Goal: Ask a question: Seek information or help from site administrators or community

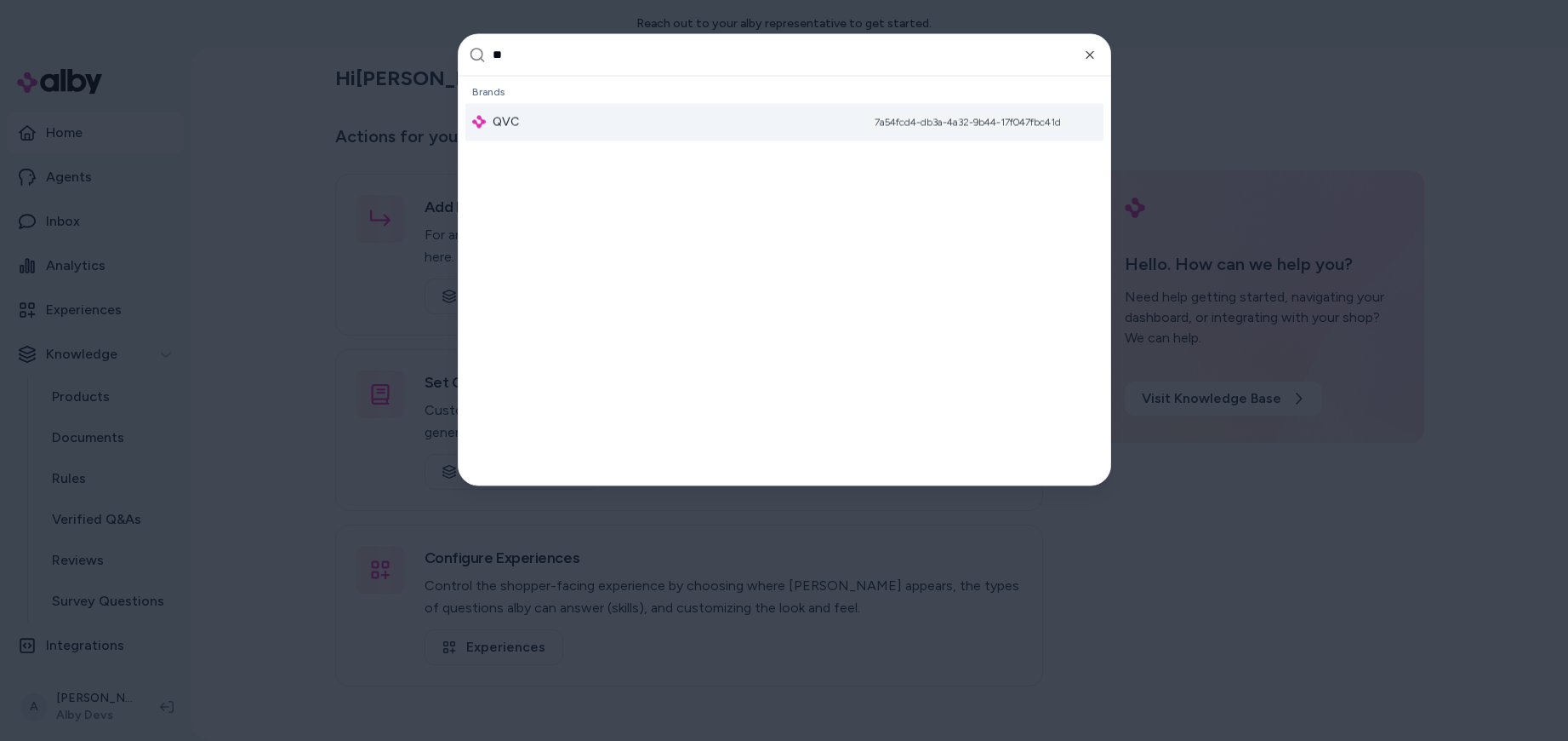
type input "***"
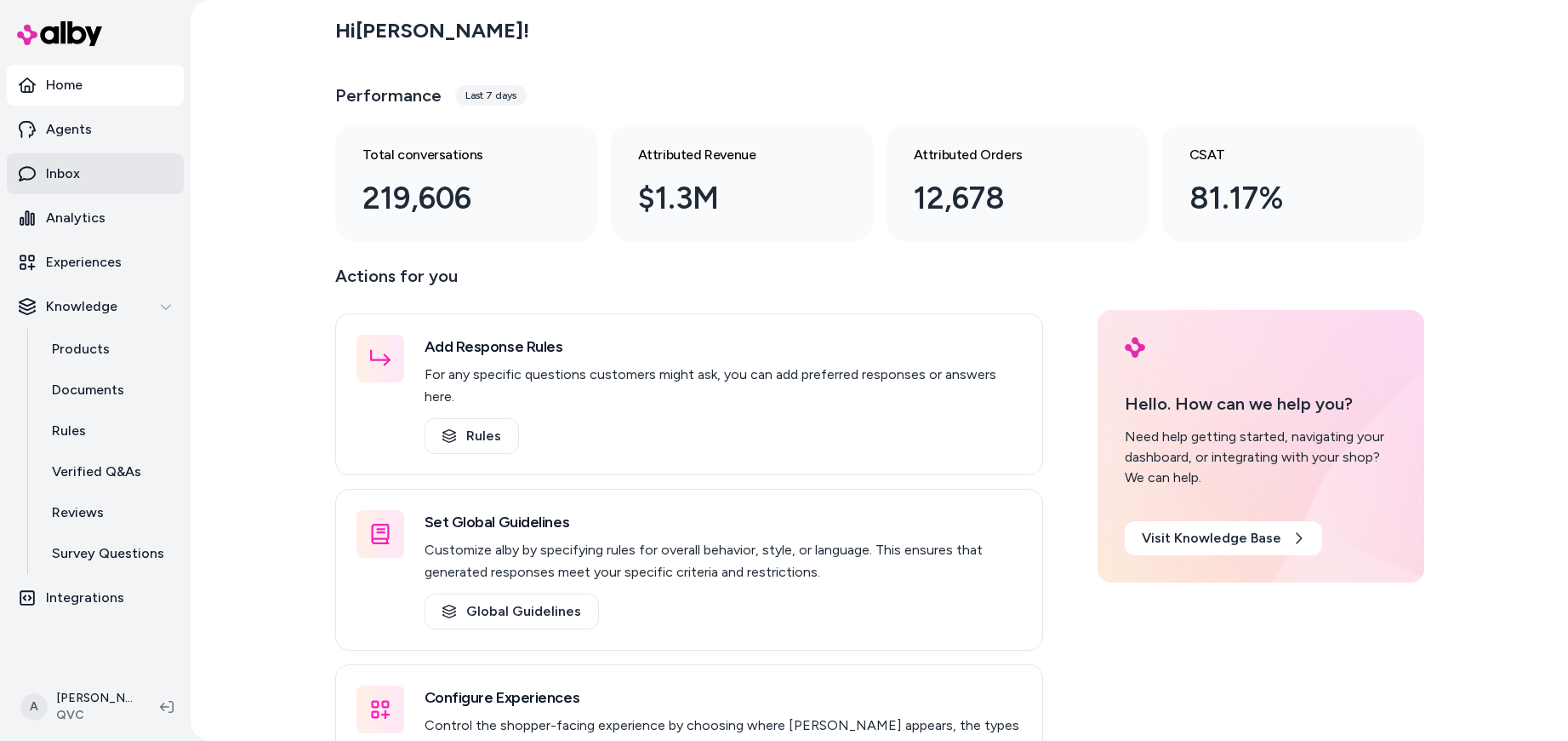
click at [100, 181] on link "Inbox" at bounding box center [95, 174] width 177 height 41
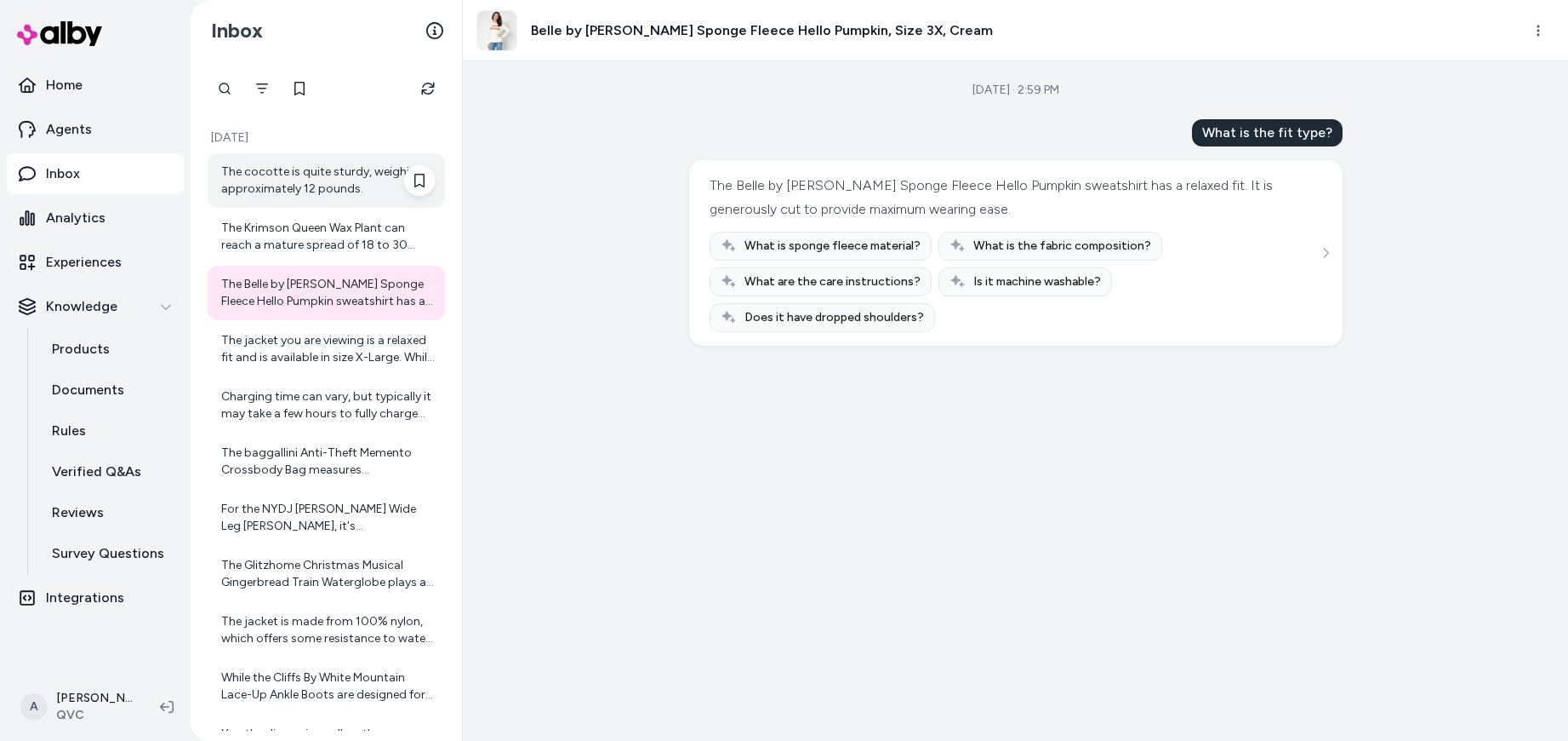
click at [365, 162] on div "The cocotte is quite sturdy, weighing approximately 12 pounds." at bounding box center [326, 180] width 237 height 54
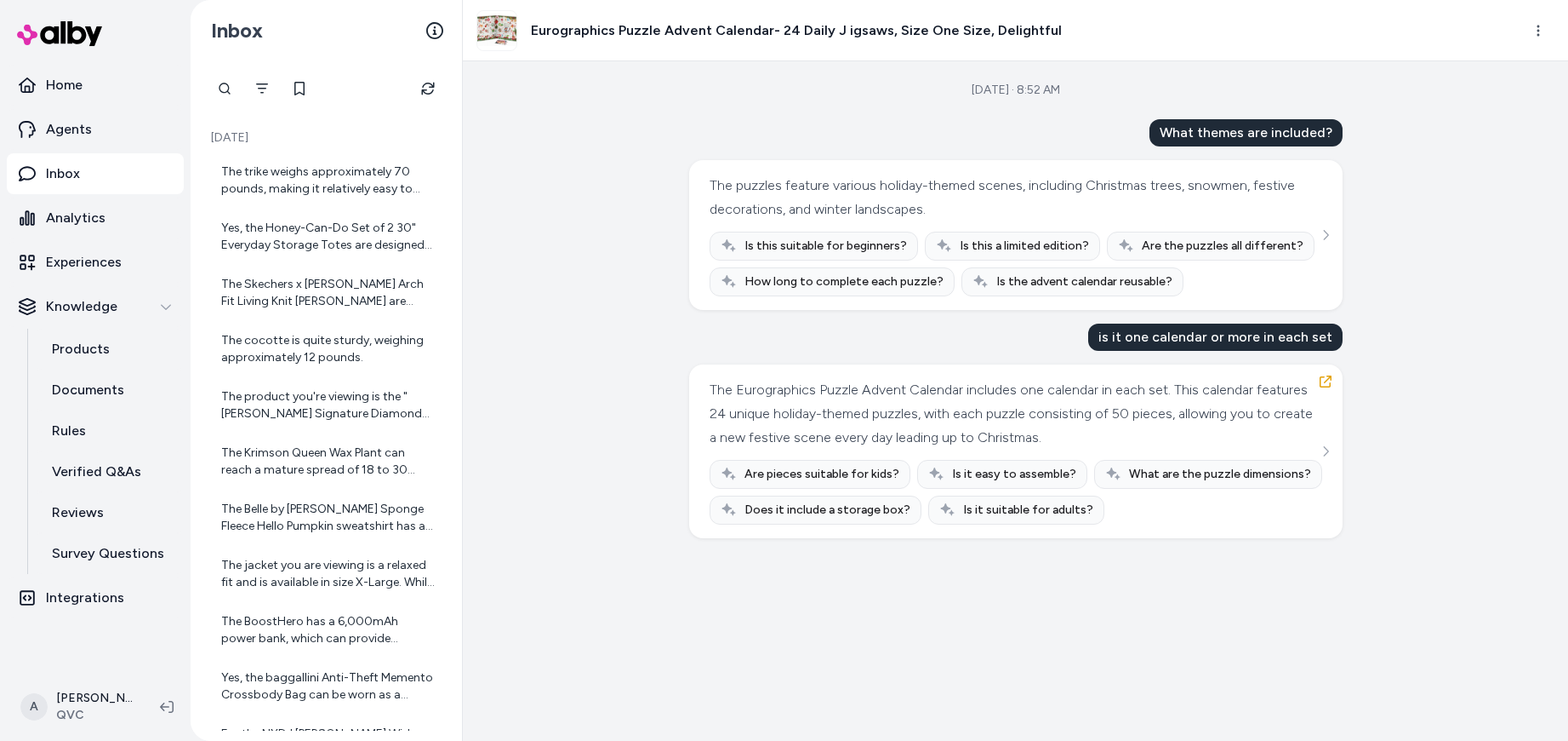
click at [708, 32] on h3 "Eurographics Puzzle Advent Calendar- 24 Daily J igsaws, Size One Size, Delightf…" at bounding box center [796, 31] width 531 height 21
click at [503, 33] on img at bounding box center [497, 31] width 40 height 40
click at [503, 32] on img at bounding box center [497, 31] width 40 height 40
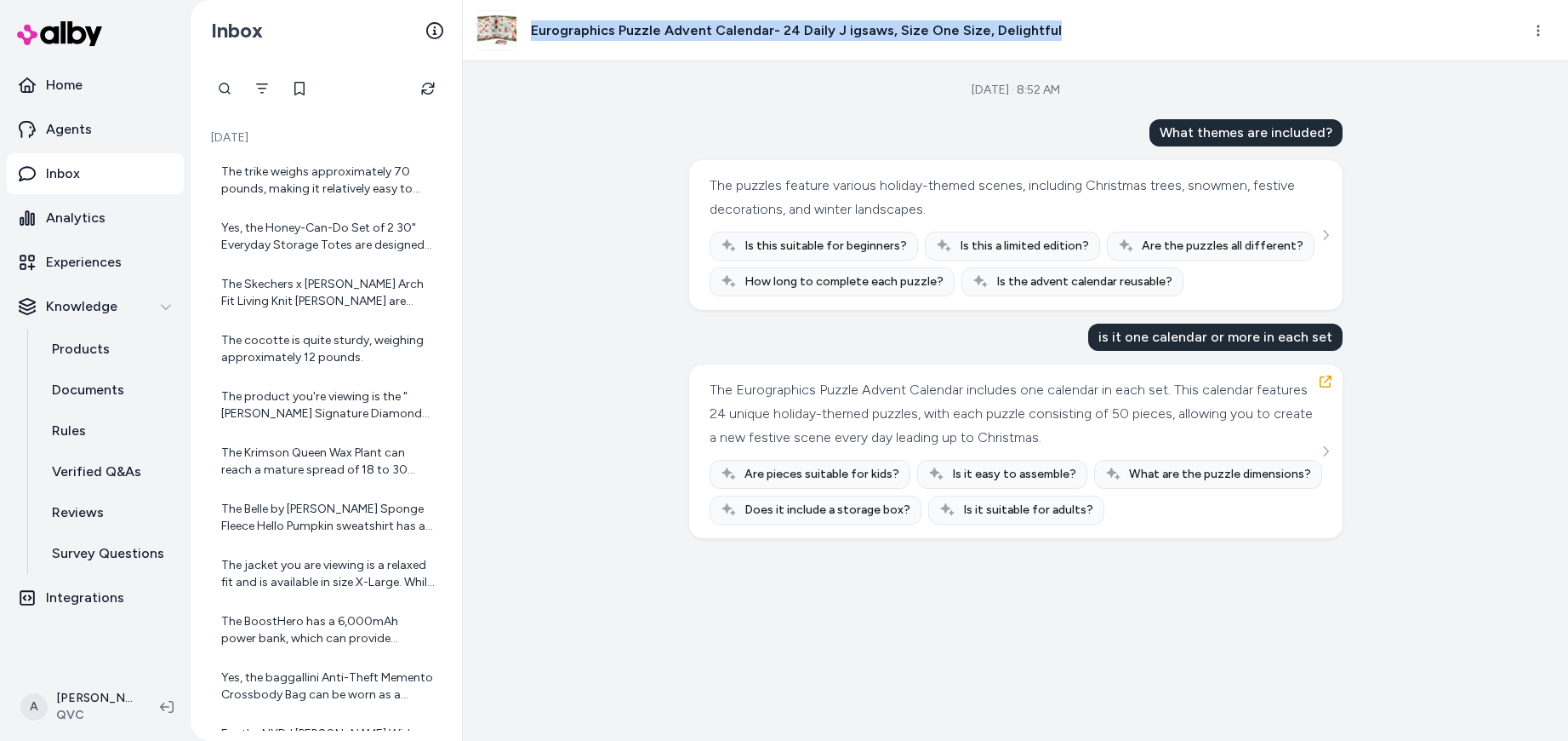
drag, startPoint x: 531, startPoint y: 31, endPoint x: 1049, endPoint y: 38, distance: 518.0
click at [1049, 38] on div "Eurographics Puzzle Advent Calendar- 24 Daily J igsaws, Size One Size, Delightf…" at bounding box center [992, 31] width 1031 height 41
copy h3 "Eurographics Puzzle Advent Calendar- 24 Daily J igsaws, Size One Size, Delightf…"
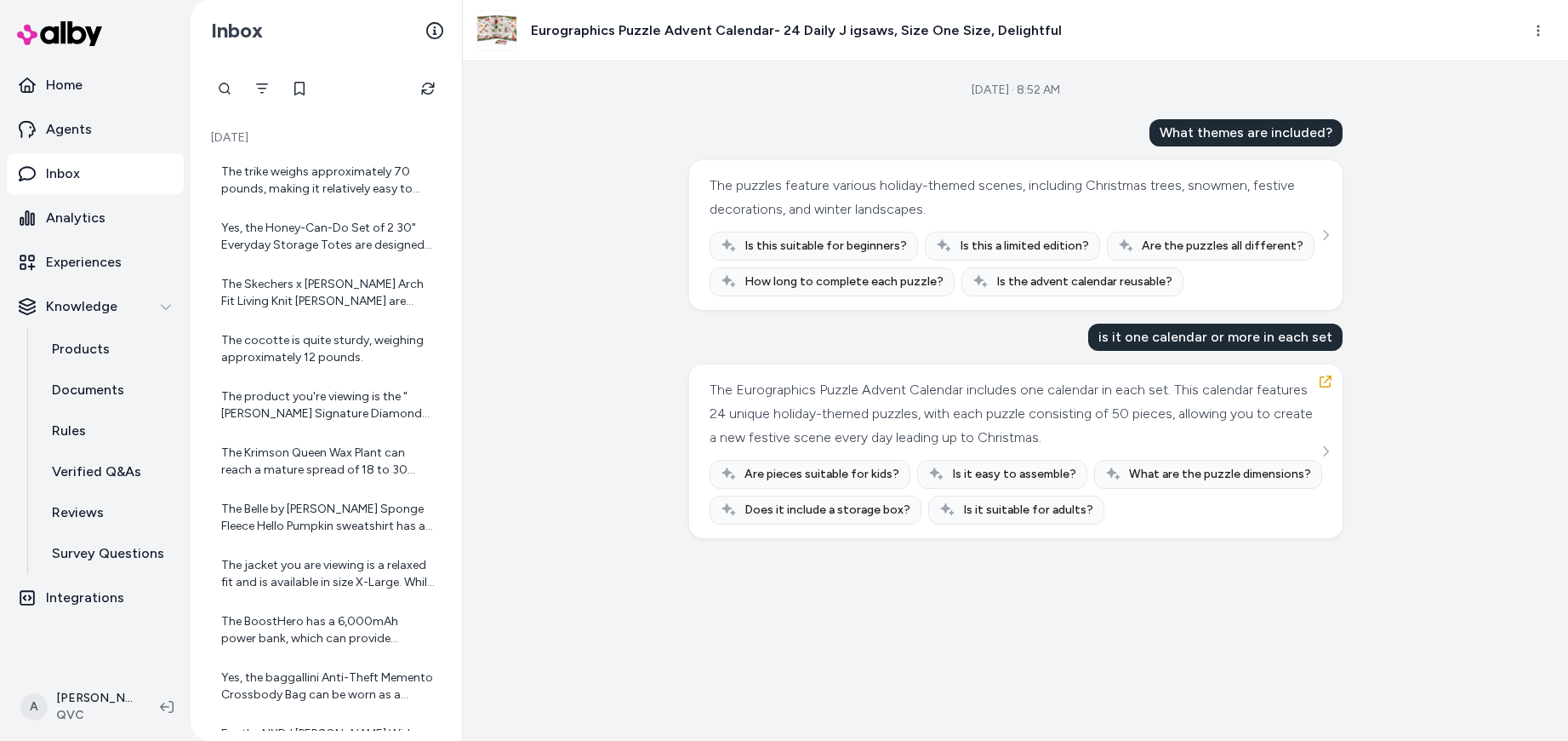
click at [1193, 335] on div "is it one calendar or more in each set" at bounding box center [1216, 337] width 254 height 28
click at [1177, 387] on div "The Eurographics Puzzle Advent Calendar includes one calendar in each set. This…" at bounding box center [1014, 413] width 608 height 71
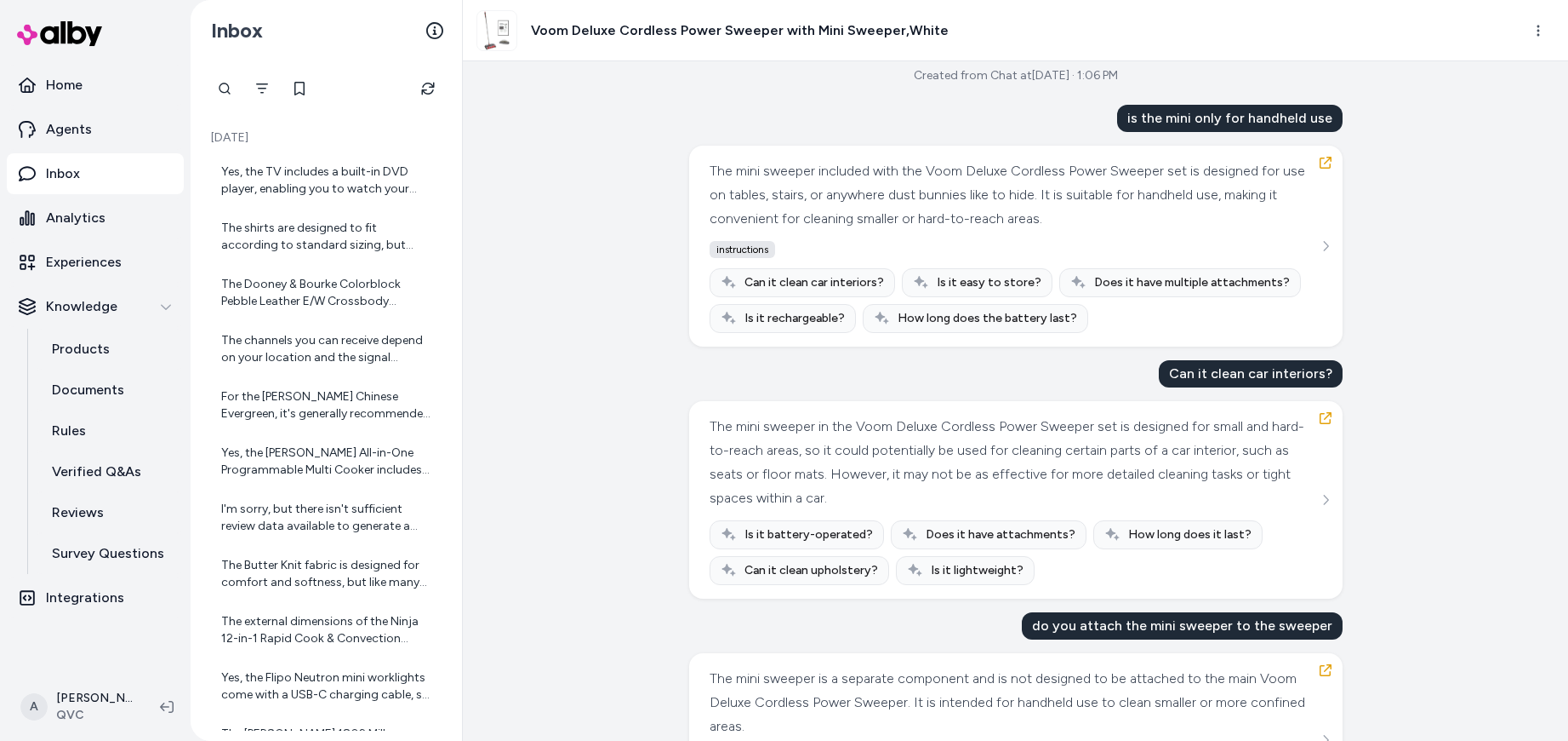
scroll to position [13, 0]
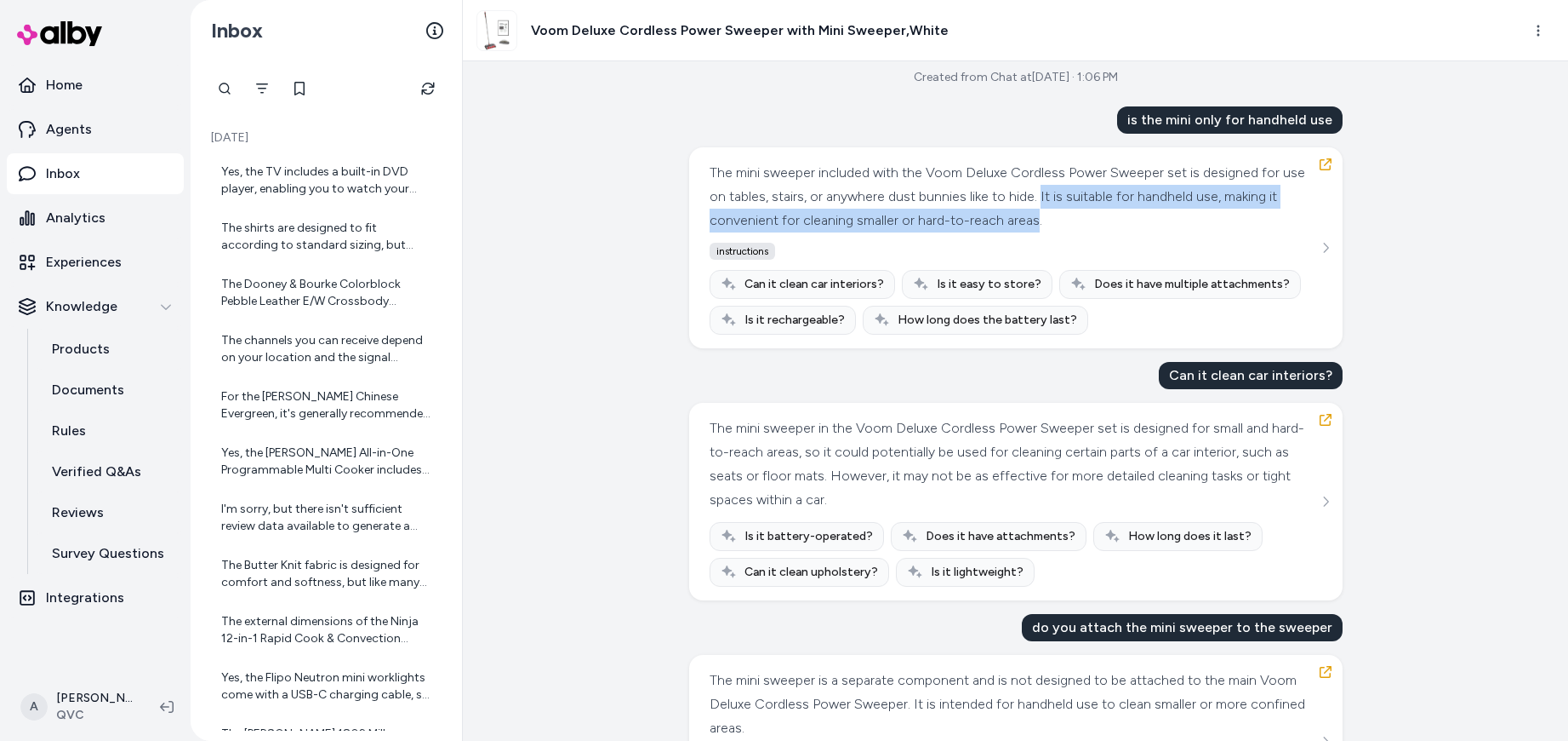
drag, startPoint x: 1094, startPoint y: 223, endPoint x: 1062, endPoint y: 191, distance: 45.3
click at [1062, 191] on div "The mini sweeper included with the Voom Deluxe Cordless Power Sweeper set is de…" at bounding box center [1014, 196] width 608 height 71
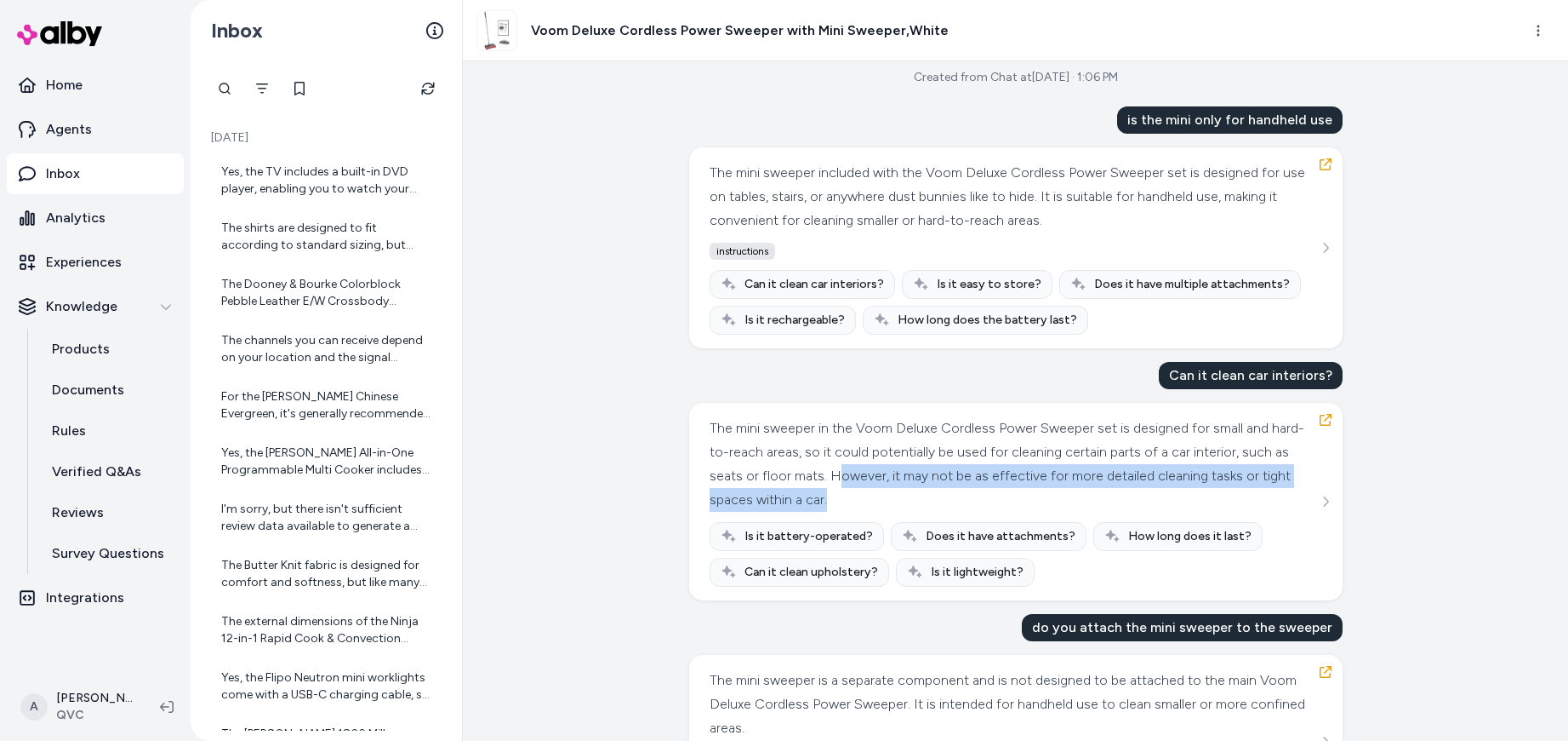
drag, startPoint x: 882, startPoint y: 475, endPoint x: 940, endPoint y: 495, distance: 61.4
click at [940, 495] on div "The mini sweeper in the Voom Deluxe Cordless Power Sweeper set is designed for …" at bounding box center [1014, 463] width 608 height 95
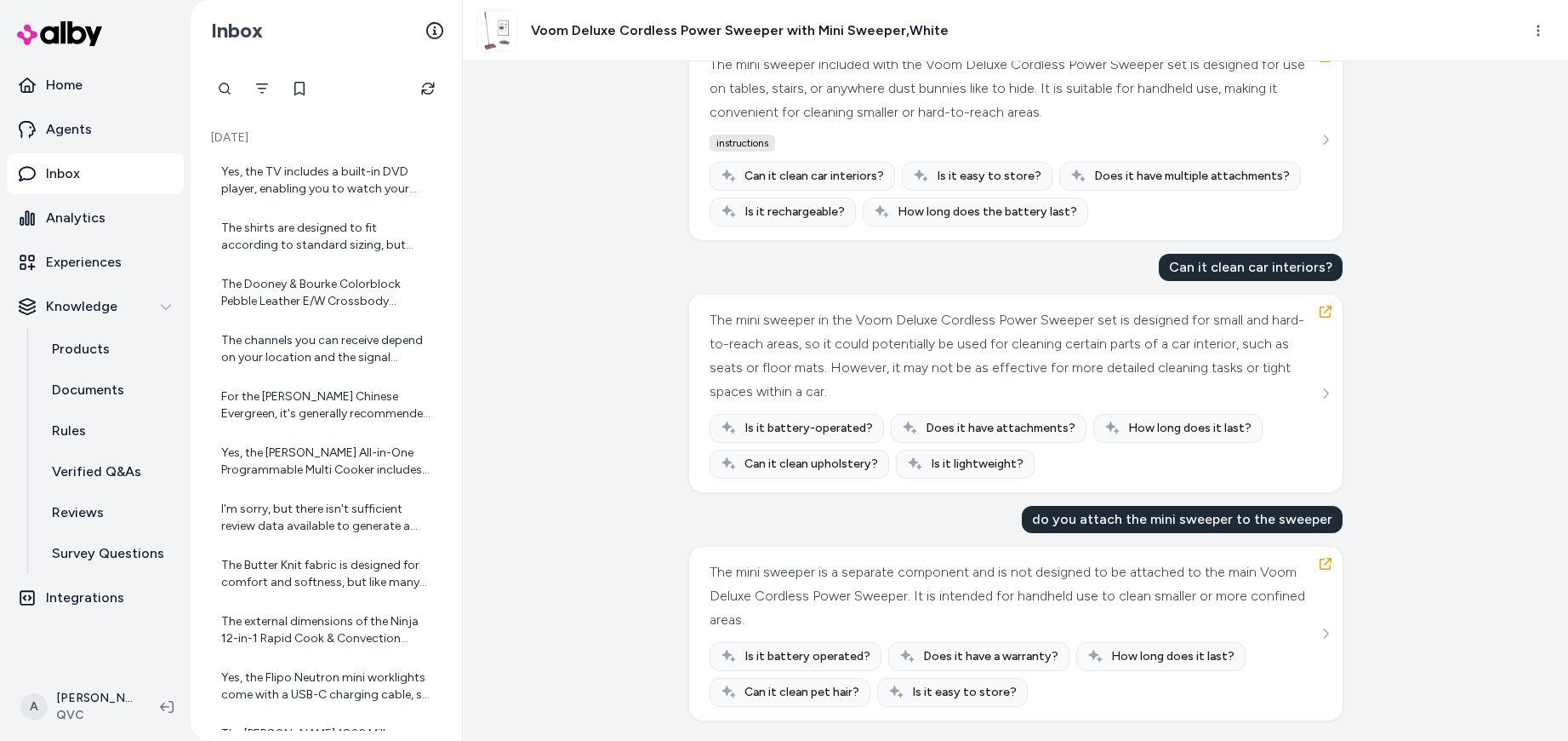
scroll to position [120, 0]
click at [781, 175] on span "Can it clean car interiors?" at bounding box center [814, 177] width 139 height 17
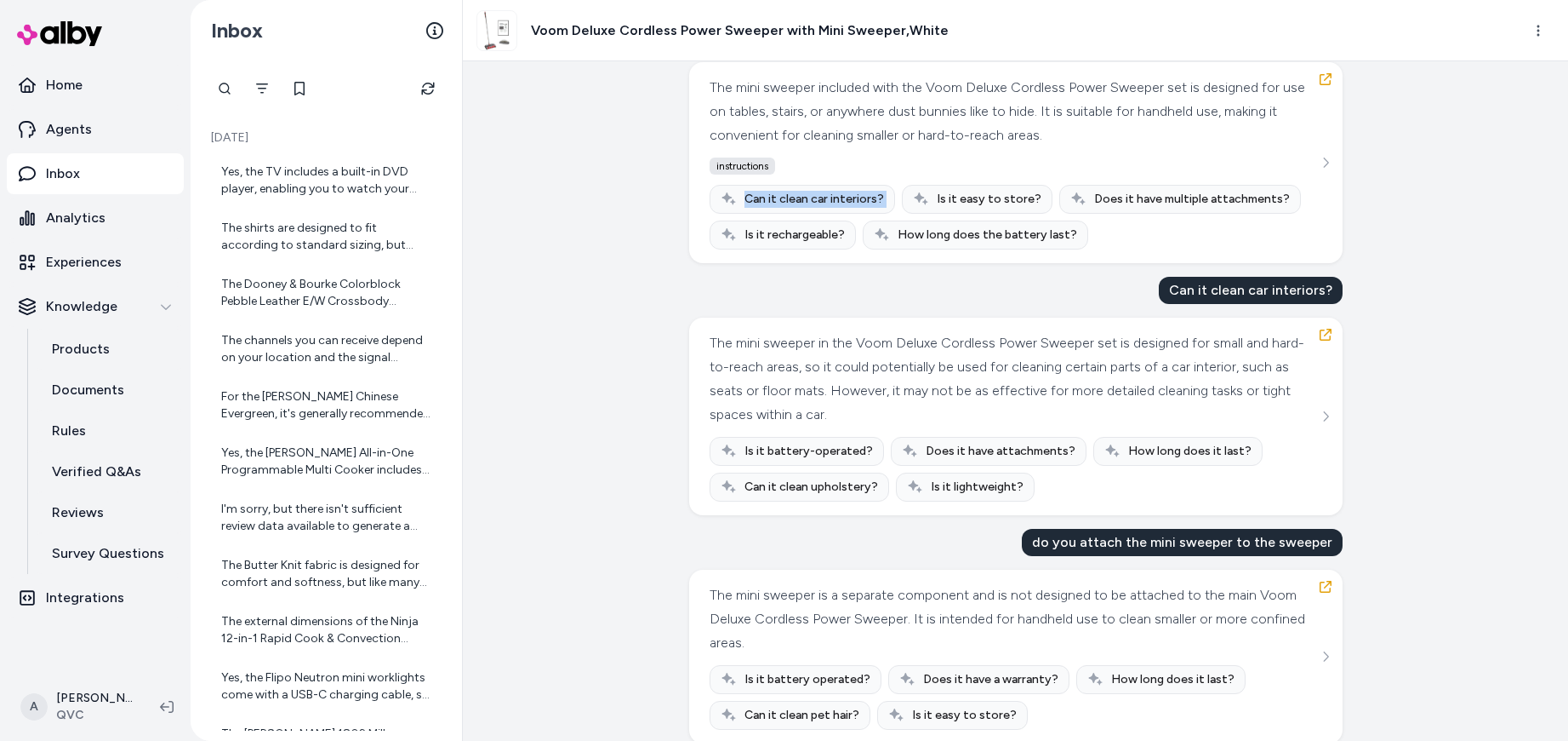
scroll to position [121, 0]
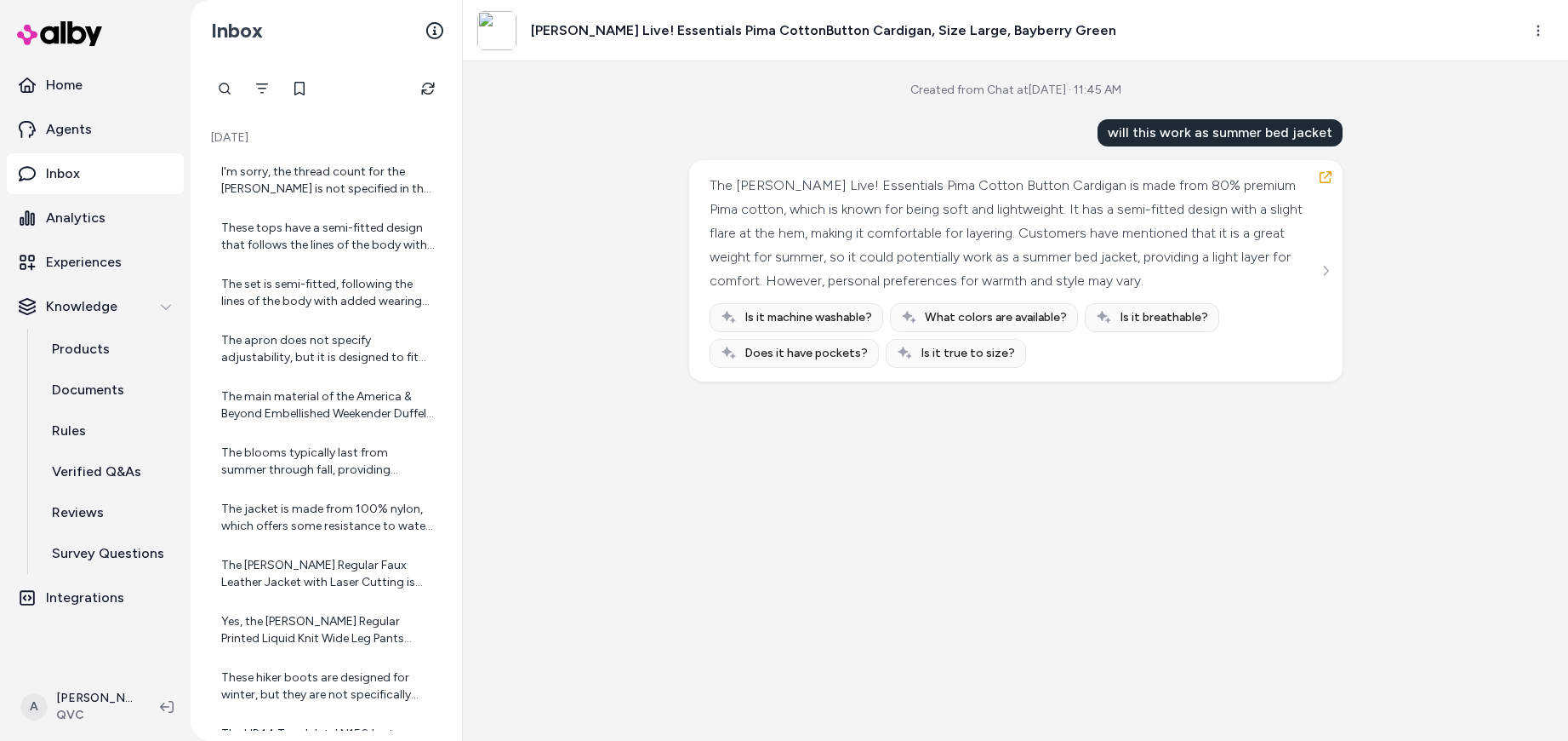
click at [1187, 136] on div "will this work as summer bed jacket" at bounding box center [1219, 133] width 245 height 28
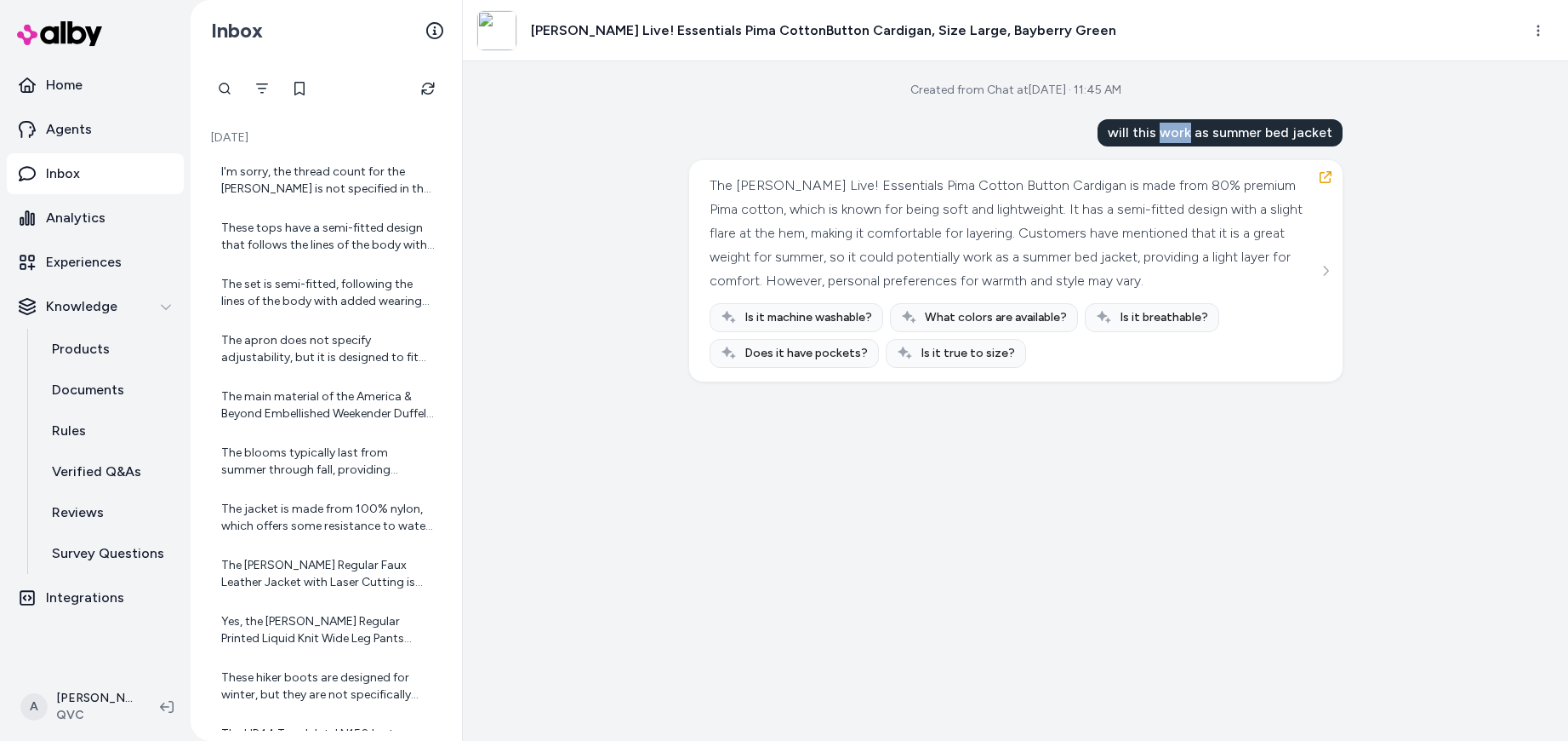
click at [1187, 136] on div "will this work as summer bed jacket" at bounding box center [1219, 133] width 245 height 28
drag, startPoint x: 712, startPoint y: 186, endPoint x: 1028, endPoint y: 234, distance: 319.6
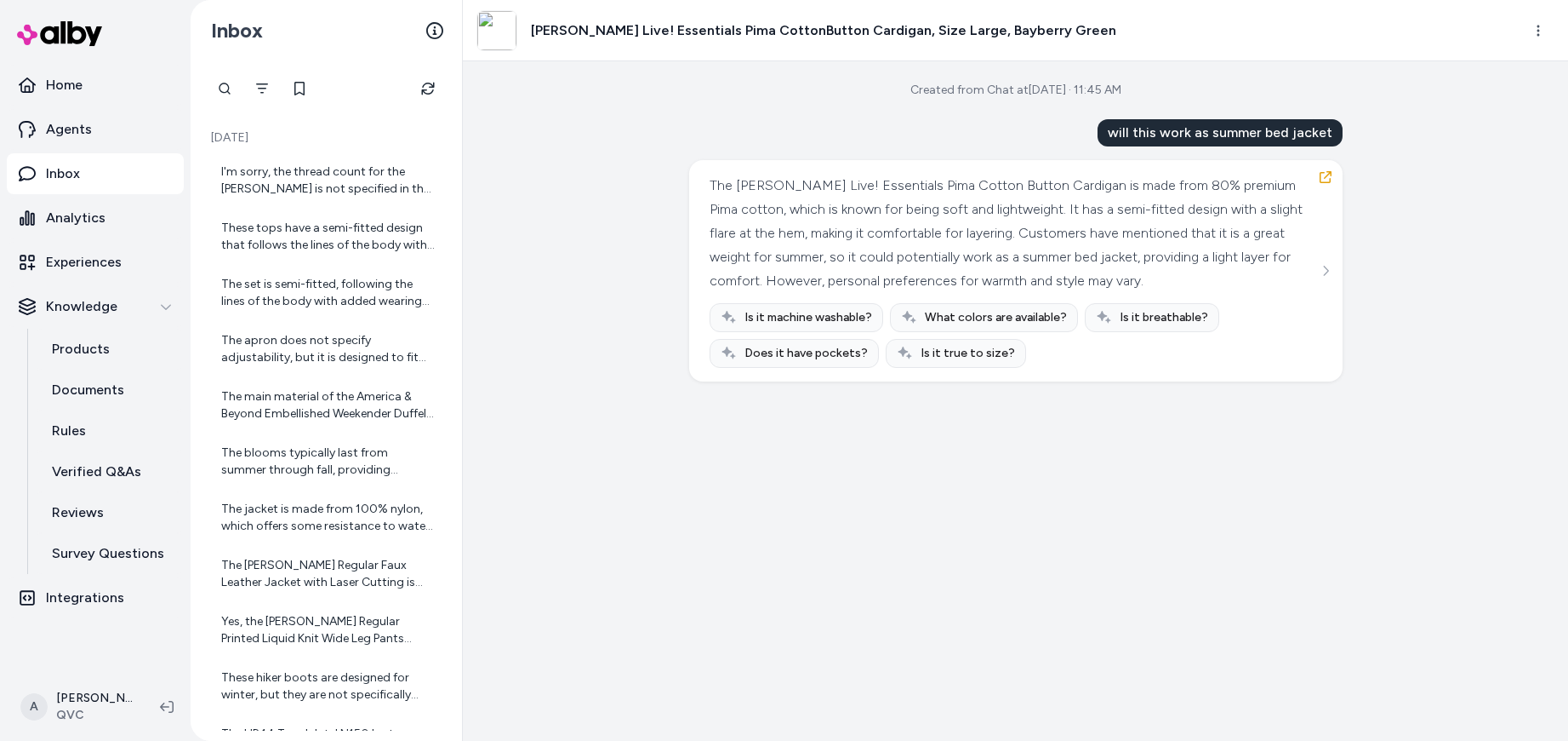
click at [1028, 234] on div "The Isaac Mizrahi Live! Essentials Pima Cotton Button Cardigan is made from 80%…" at bounding box center [1014, 233] width 608 height 119
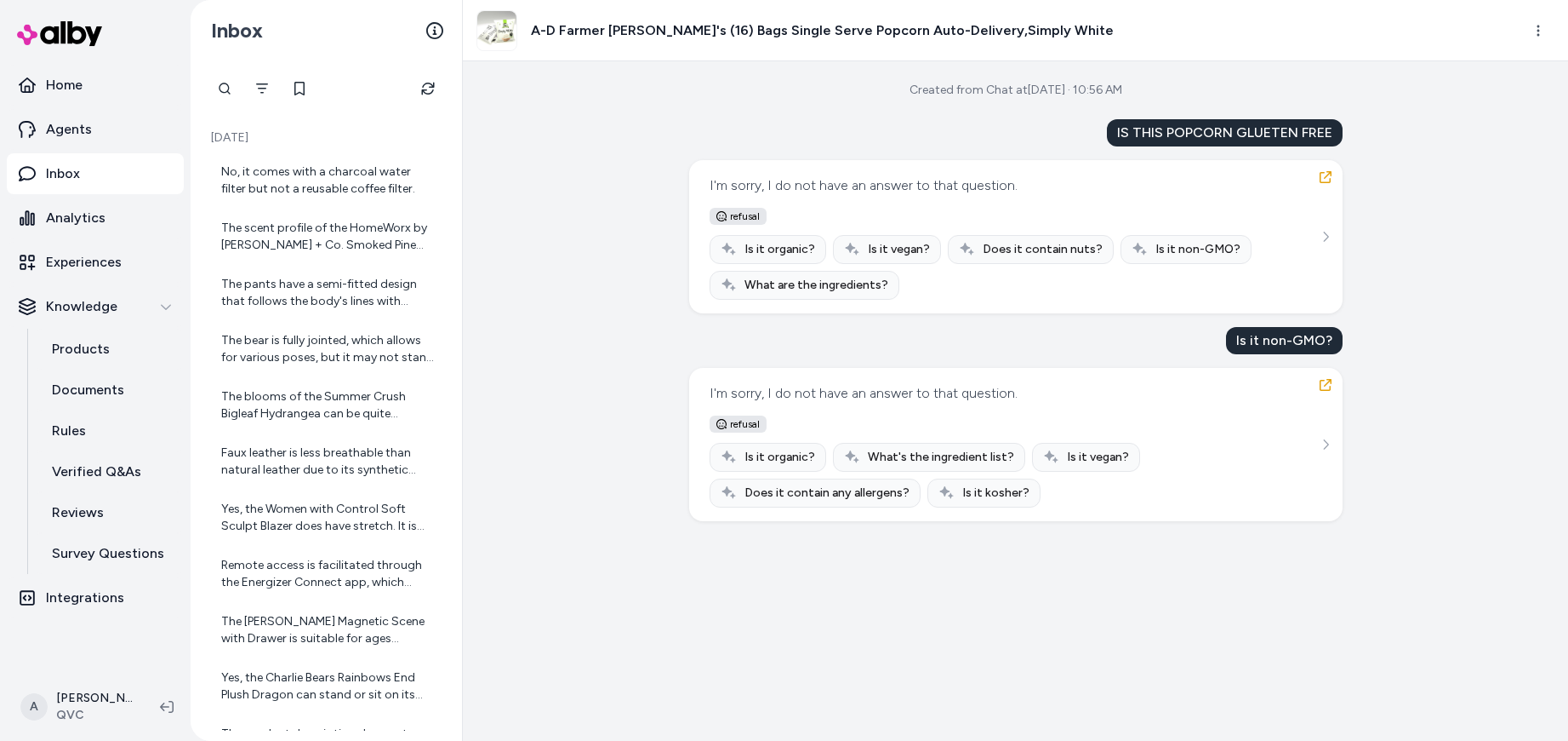
click at [1223, 135] on div "IS THIS POPCORN GLUETEN FREE" at bounding box center [1224, 133] width 235 height 28
click at [827, 187] on div "I'm sorry, I do not have an answer to that question." at bounding box center [863, 186] width 308 height 24
drag, startPoint x: 840, startPoint y: 182, endPoint x: 1083, endPoint y: 196, distance: 243.4
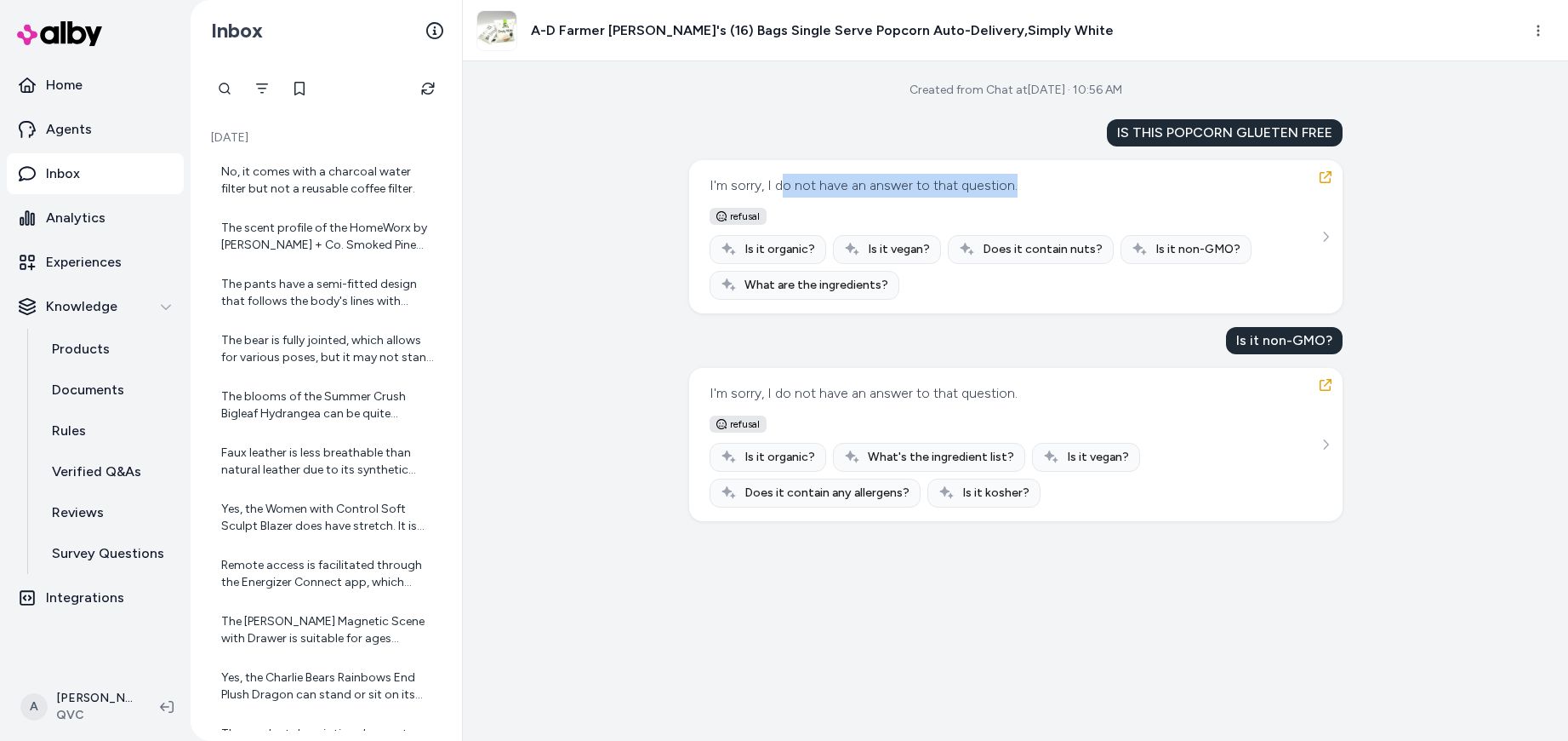
click at [1083, 196] on div "I'm sorry, I do not have an answer to that question. refusal Is it organic? Is …" at bounding box center [1016, 236] width 613 height 126
click at [1294, 340] on div "Is it non-GMO?" at bounding box center [1284, 340] width 117 height 28
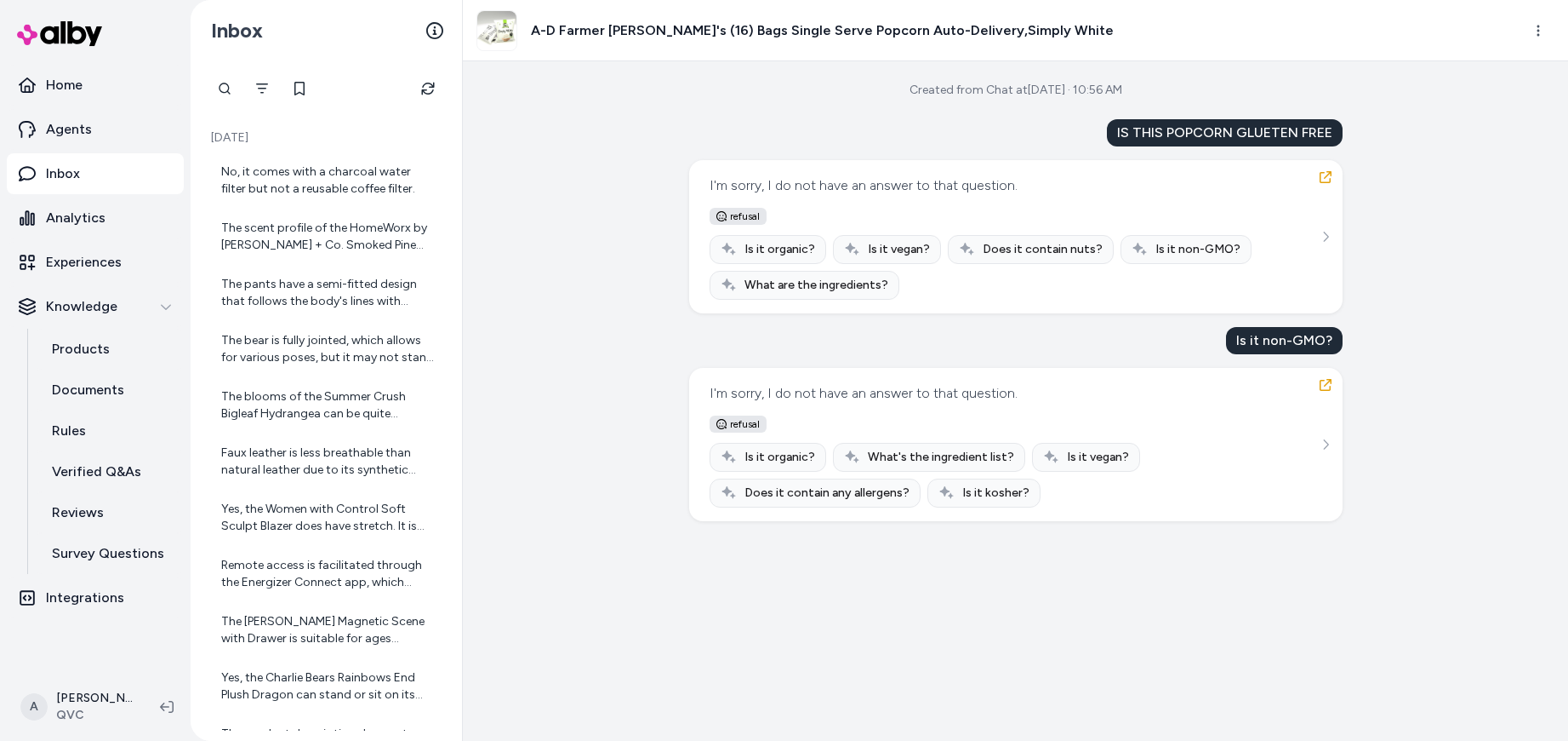
click at [807, 399] on div "I'm sorry, I do not have an answer to that question." at bounding box center [863, 394] width 308 height 24
click at [1267, 346] on div "Is it non-GMO?" at bounding box center [1284, 340] width 117 height 28
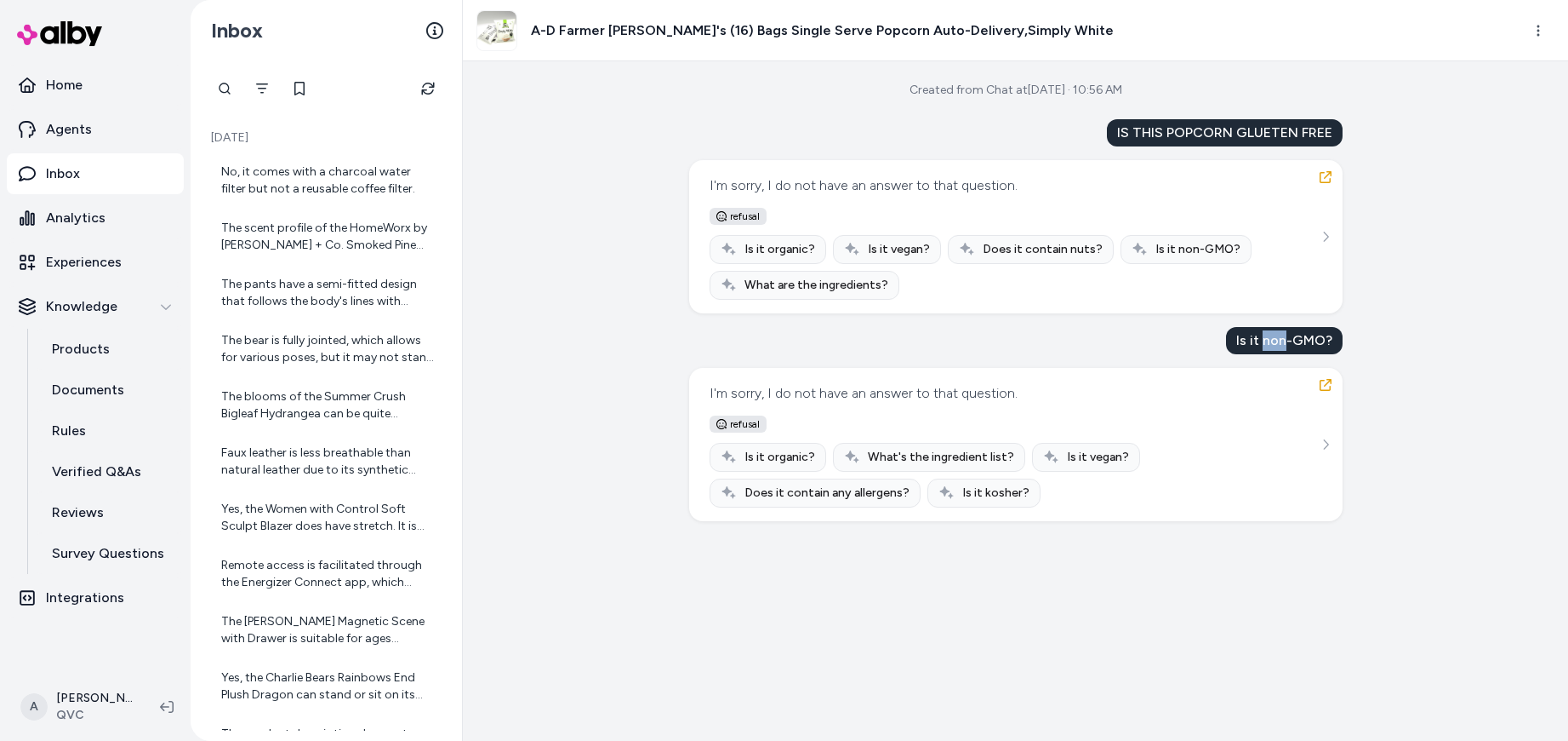
click at [1267, 346] on div "Is it non-GMO?" at bounding box center [1284, 340] width 117 height 28
click at [1190, 252] on span "Is it non-GMO?" at bounding box center [1198, 249] width 85 height 17
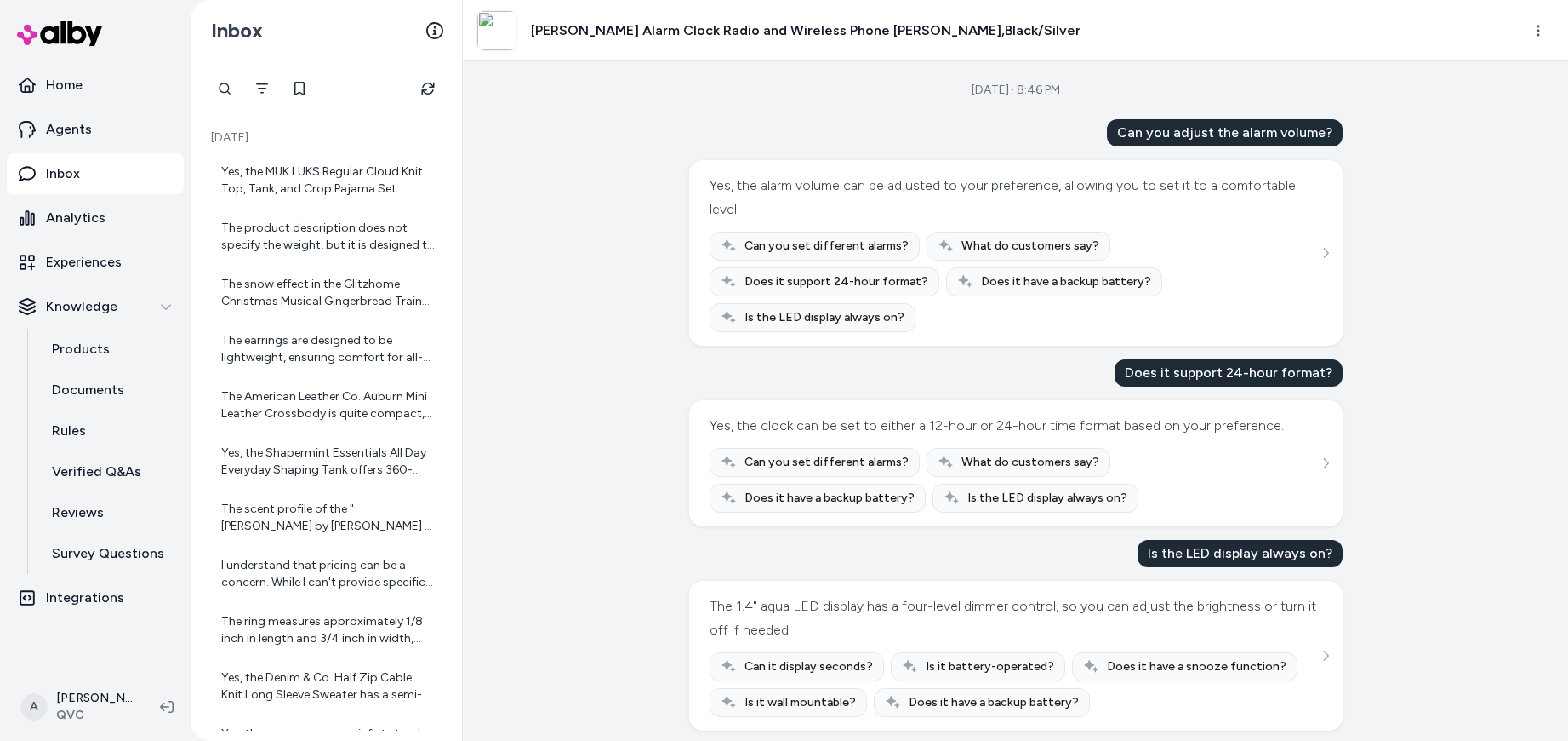
click at [499, 22] on img at bounding box center [497, 31] width 40 height 40
click at [500, 33] on img at bounding box center [497, 31] width 40 height 40
click at [574, 28] on h3 "[PERSON_NAME] Alarm Clock Radio and Wireless Phone [PERSON_NAME],Black/Silver" at bounding box center [806, 31] width 550 height 21
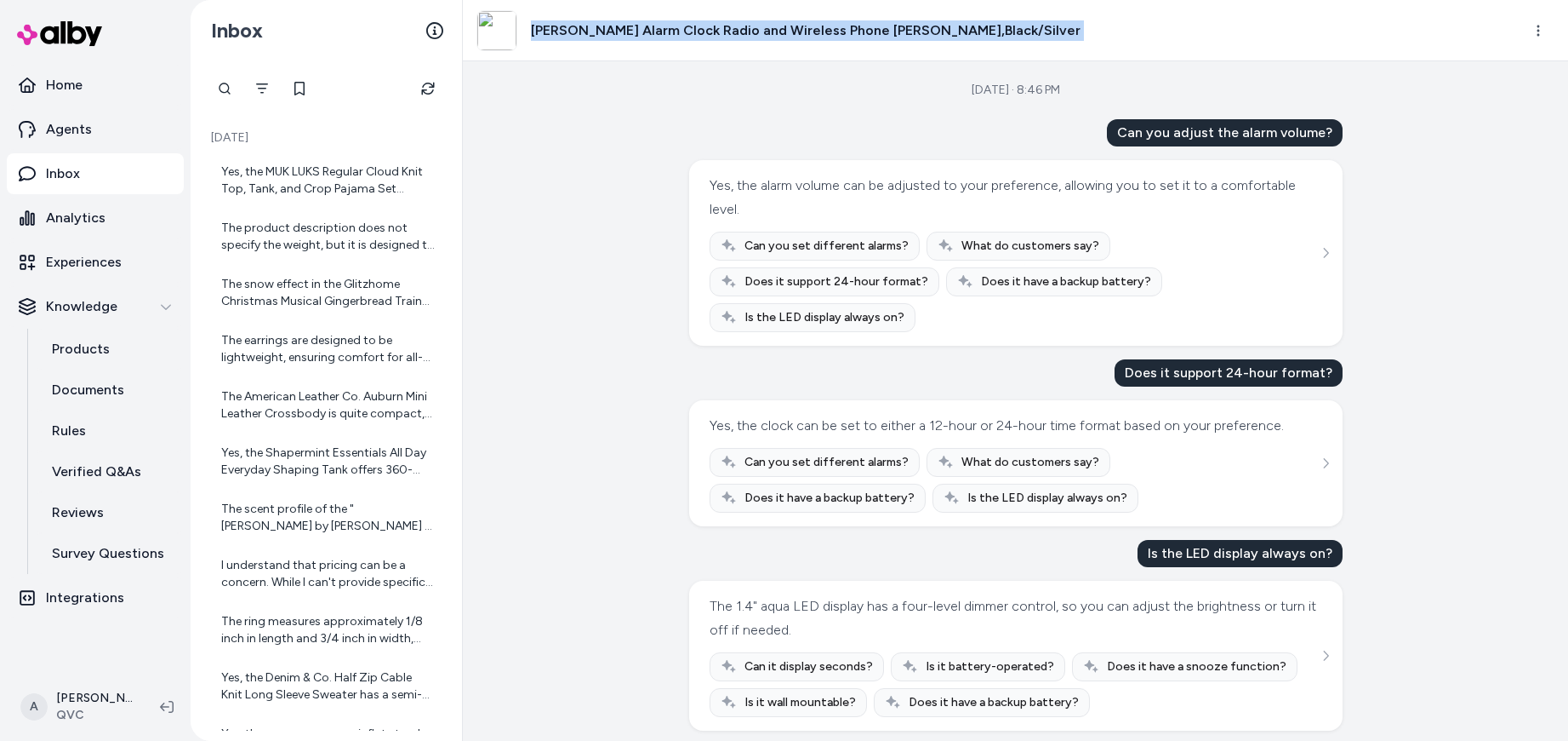
click at [574, 28] on h3 "[PERSON_NAME] Alarm Clock Radio and Wireless Phone [PERSON_NAME],Black/Silver" at bounding box center [806, 31] width 550 height 21
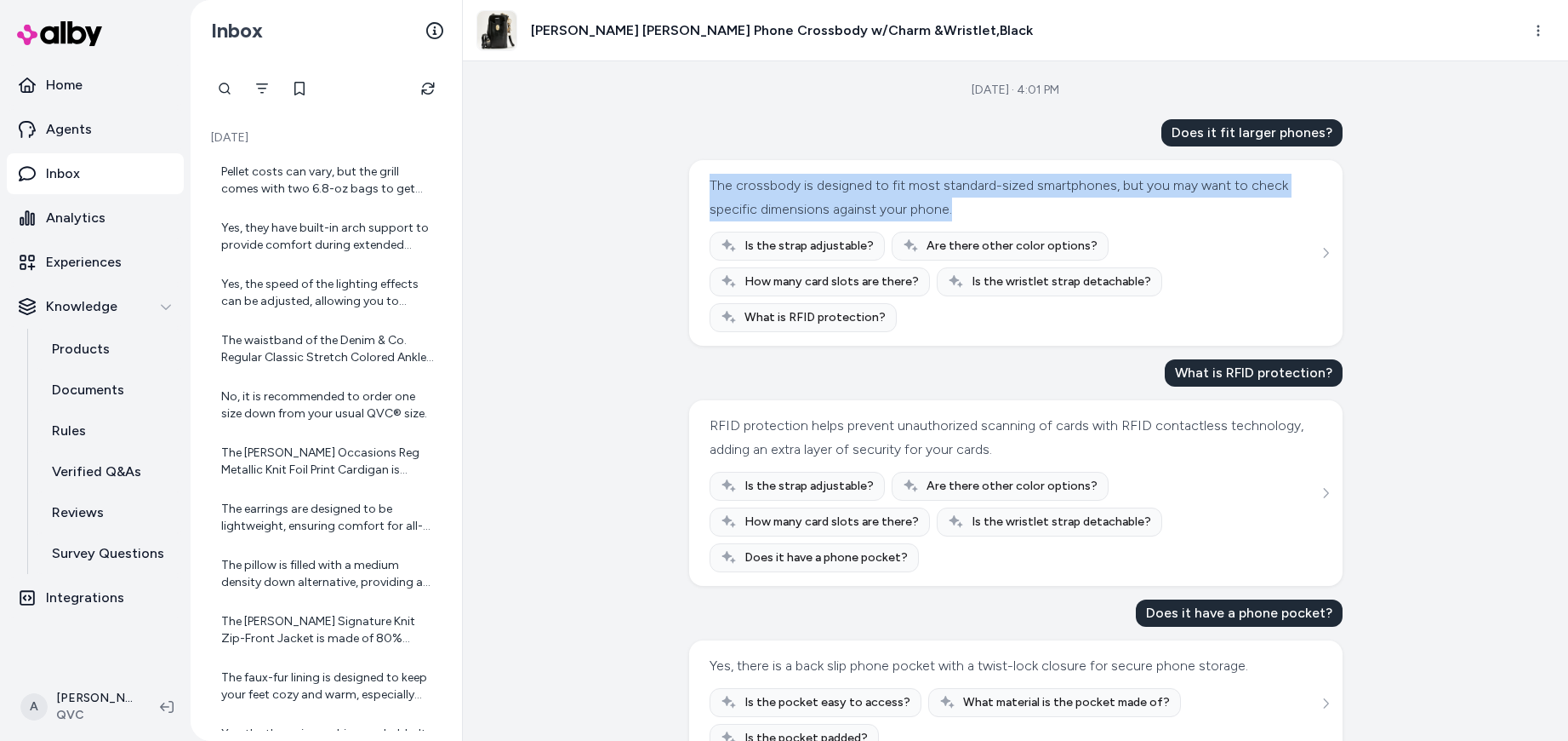
drag, startPoint x: 710, startPoint y: 182, endPoint x: 1026, endPoint y: 210, distance: 317.2
click at [1026, 210] on div "The crossbody is designed to fit most standard-sized smartphones, but you may w…" at bounding box center [1014, 197] width 608 height 47
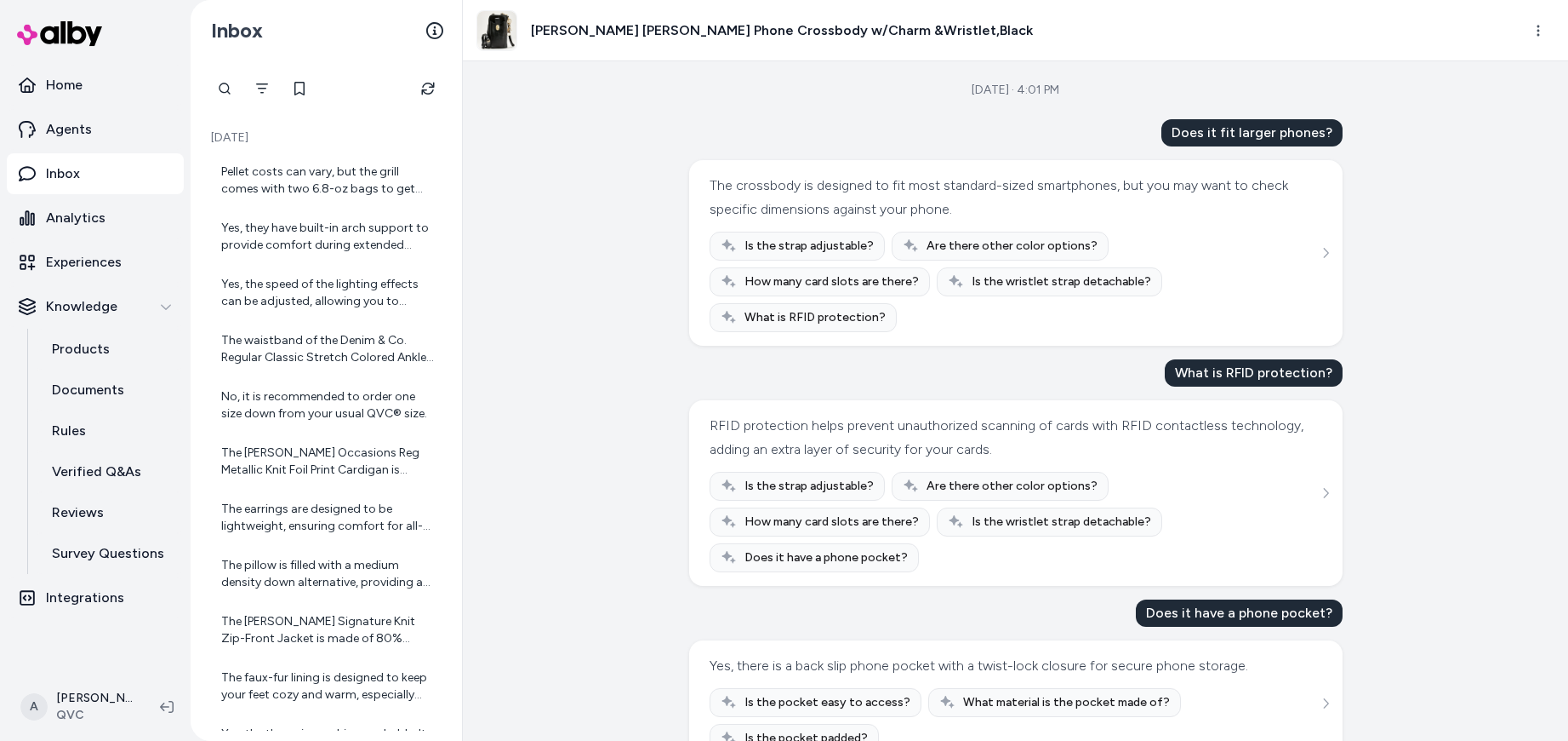
click at [962, 191] on div "The crossbody is designed to fit most standard-sized smartphones, but you may w…" at bounding box center [1014, 197] width 608 height 47
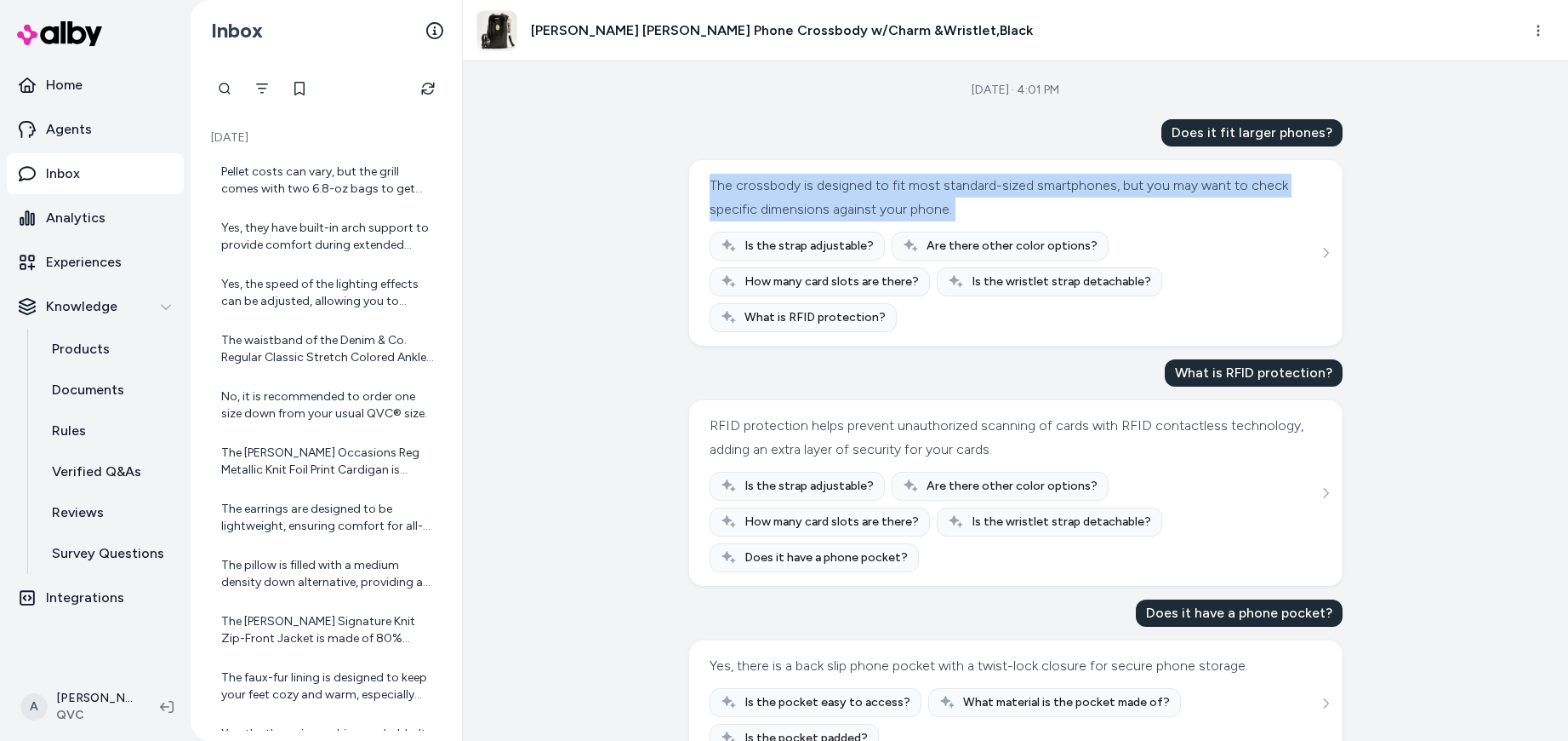
click at [962, 191] on div "The crossbody is designed to fit most standard-sized smartphones, but you may w…" at bounding box center [1014, 197] width 608 height 47
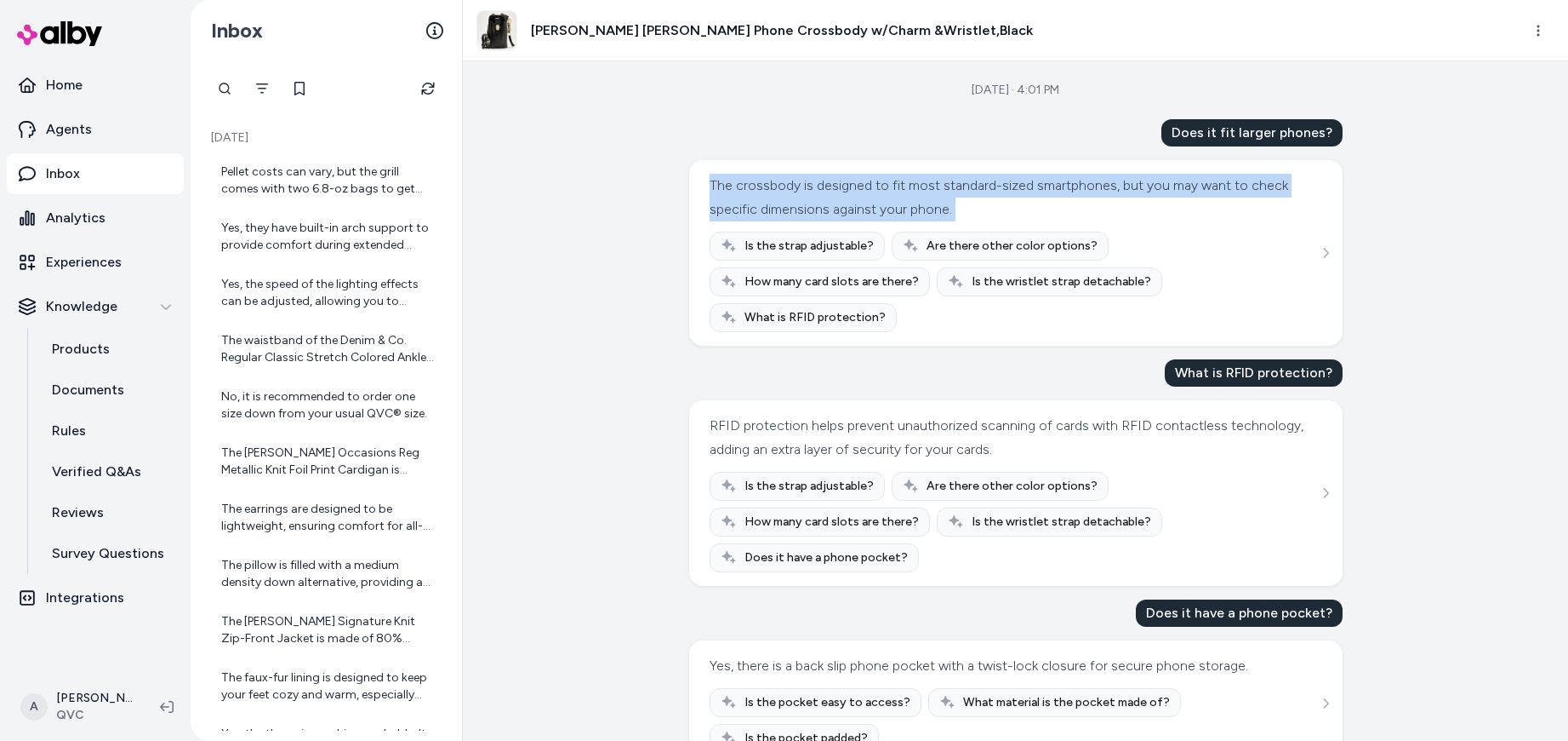
click at [849, 202] on div "The crossbody is designed to fit most standard-sized smartphones, but you may w…" at bounding box center [1014, 197] width 608 height 47
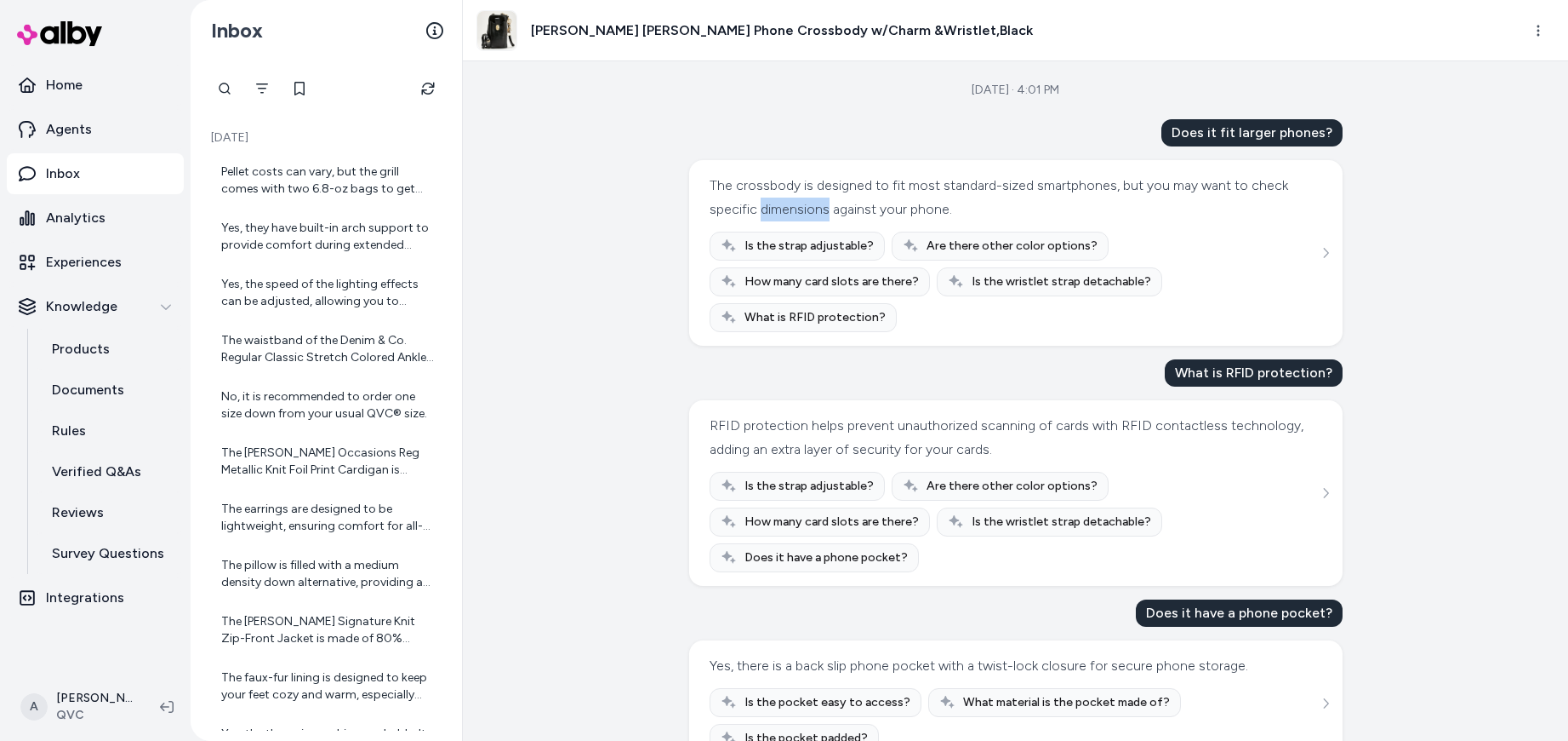
click at [849, 202] on div "The crossbody is designed to fit most standard-sized smartphones, but you may w…" at bounding box center [1014, 197] width 608 height 47
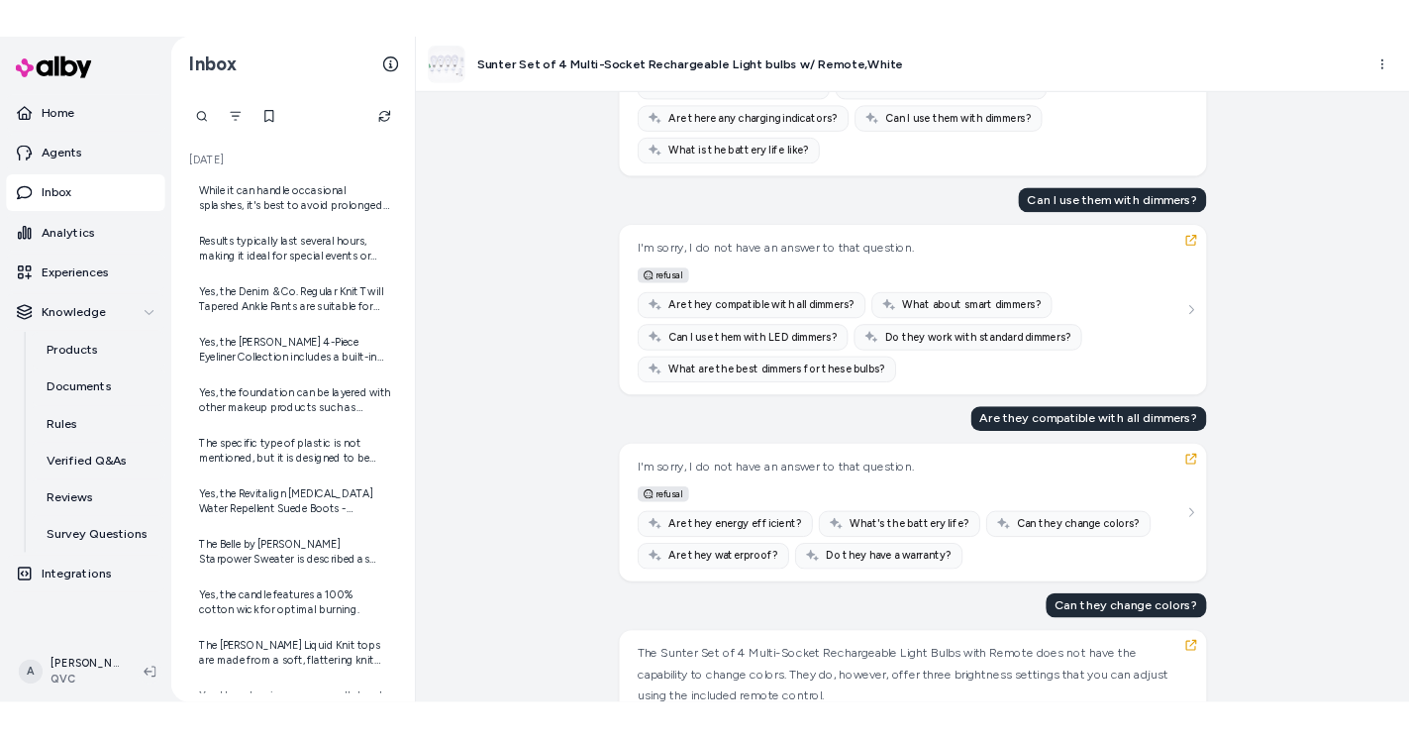
scroll to position [940, 0]
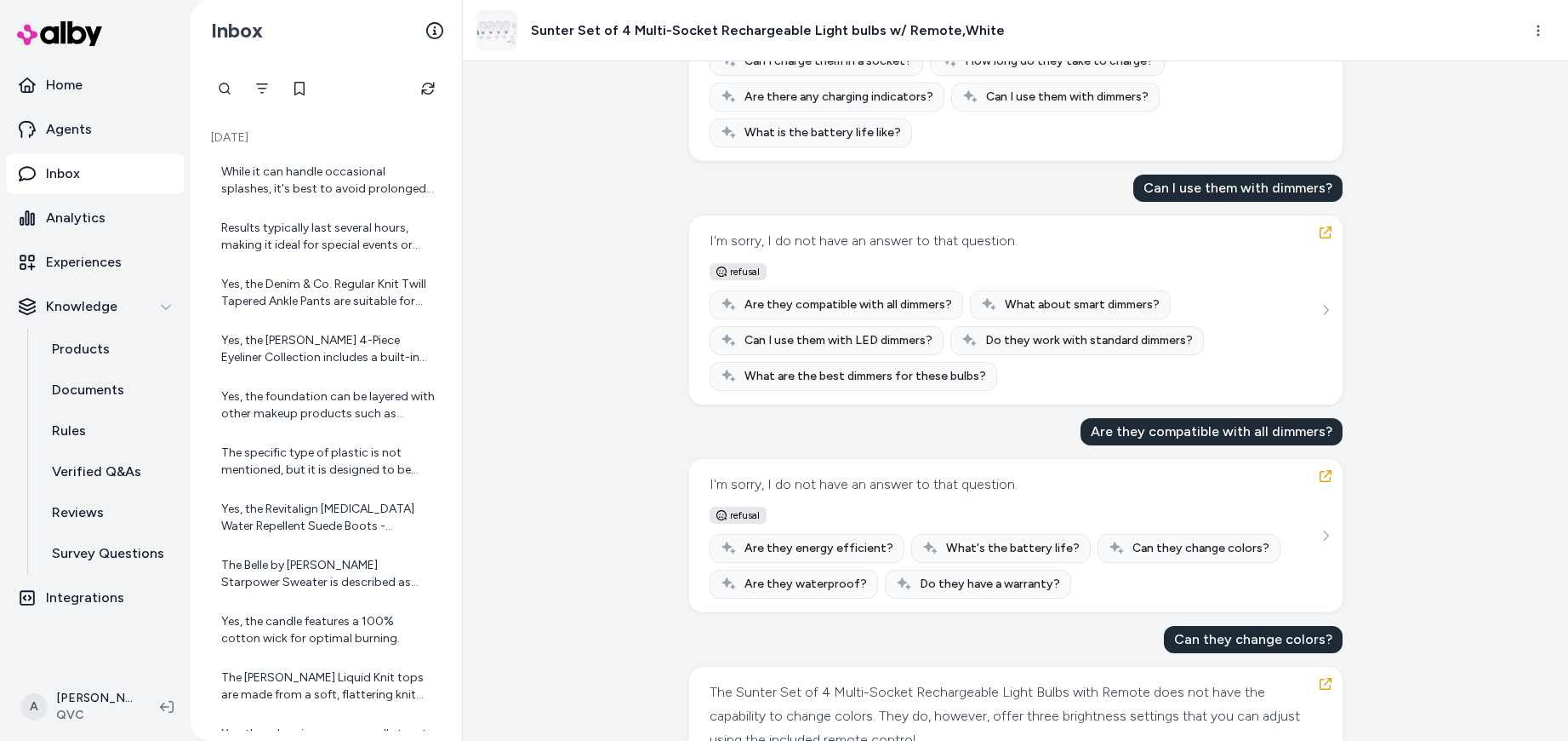
click at [744, 271] on span "refusal" at bounding box center [738, 272] width 57 height 17
click at [851, 255] on div "I'm sorry, I do not have an answer to that question. refusal Are they compatibl…" at bounding box center [1016, 309] width 613 height 162
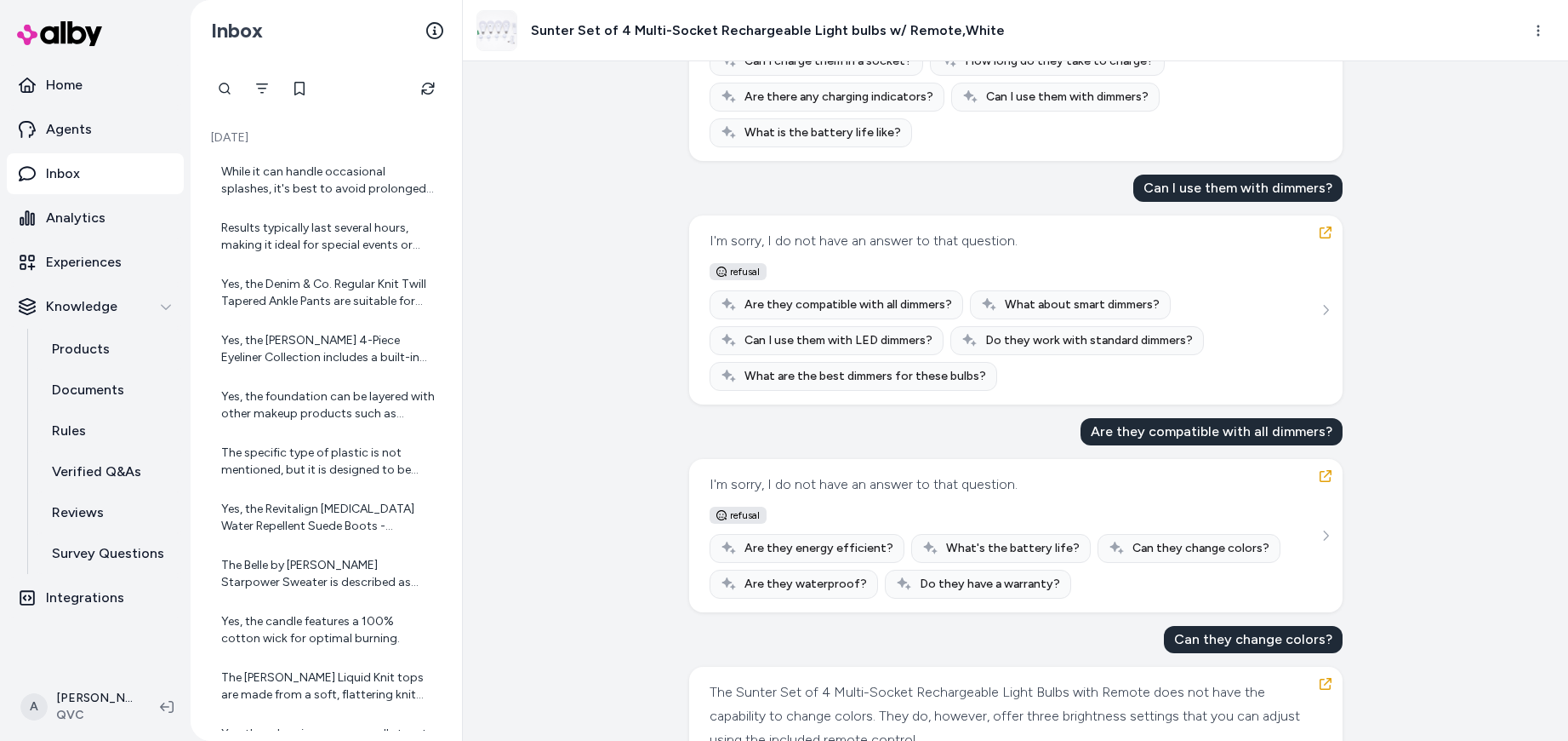
click at [874, 242] on div "I'm sorry, I do not have an answer to that question." at bounding box center [863, 241] width 308 height 24
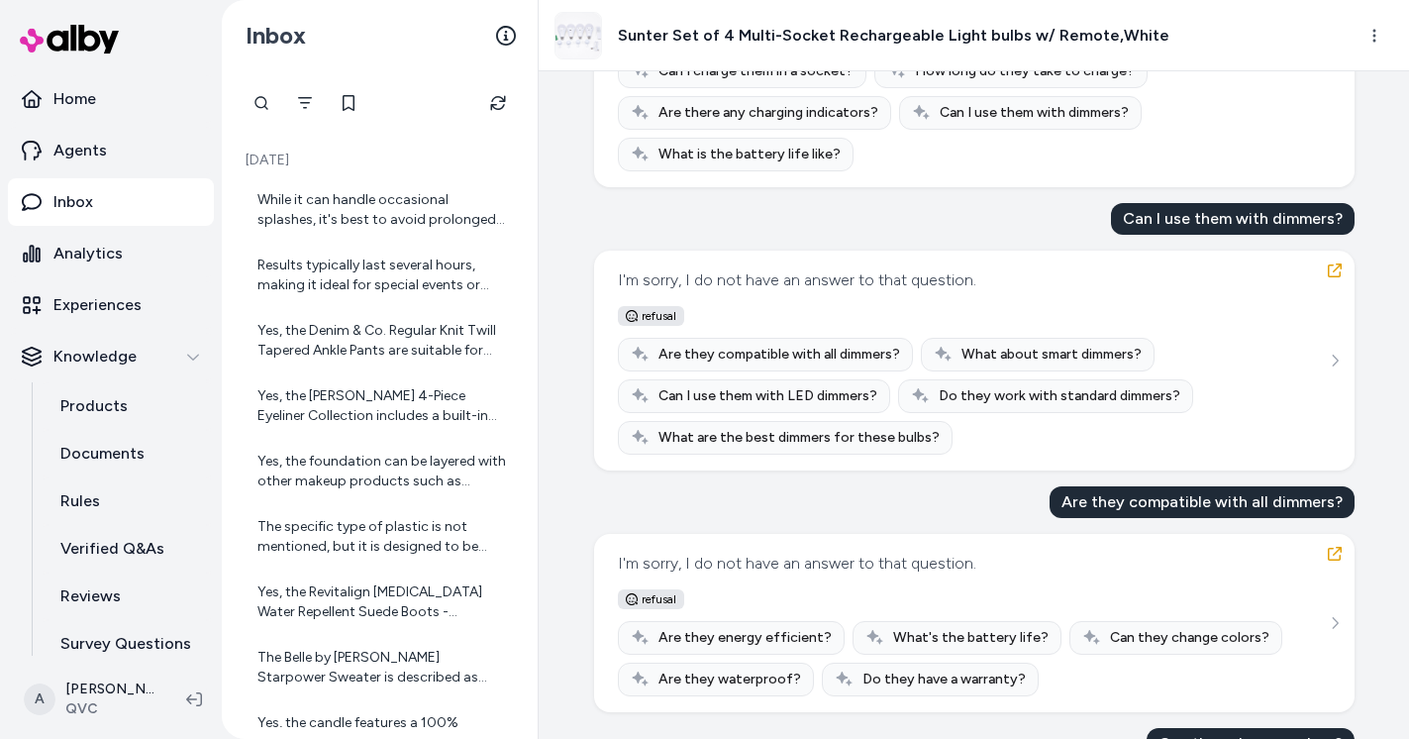
click at [773, 211] on div "Can bulbs be used during camping? Yes, the Sunter Set of 4 Multi-Socket Recharg…" at bounding box center [974, 255] width 761 height 2113
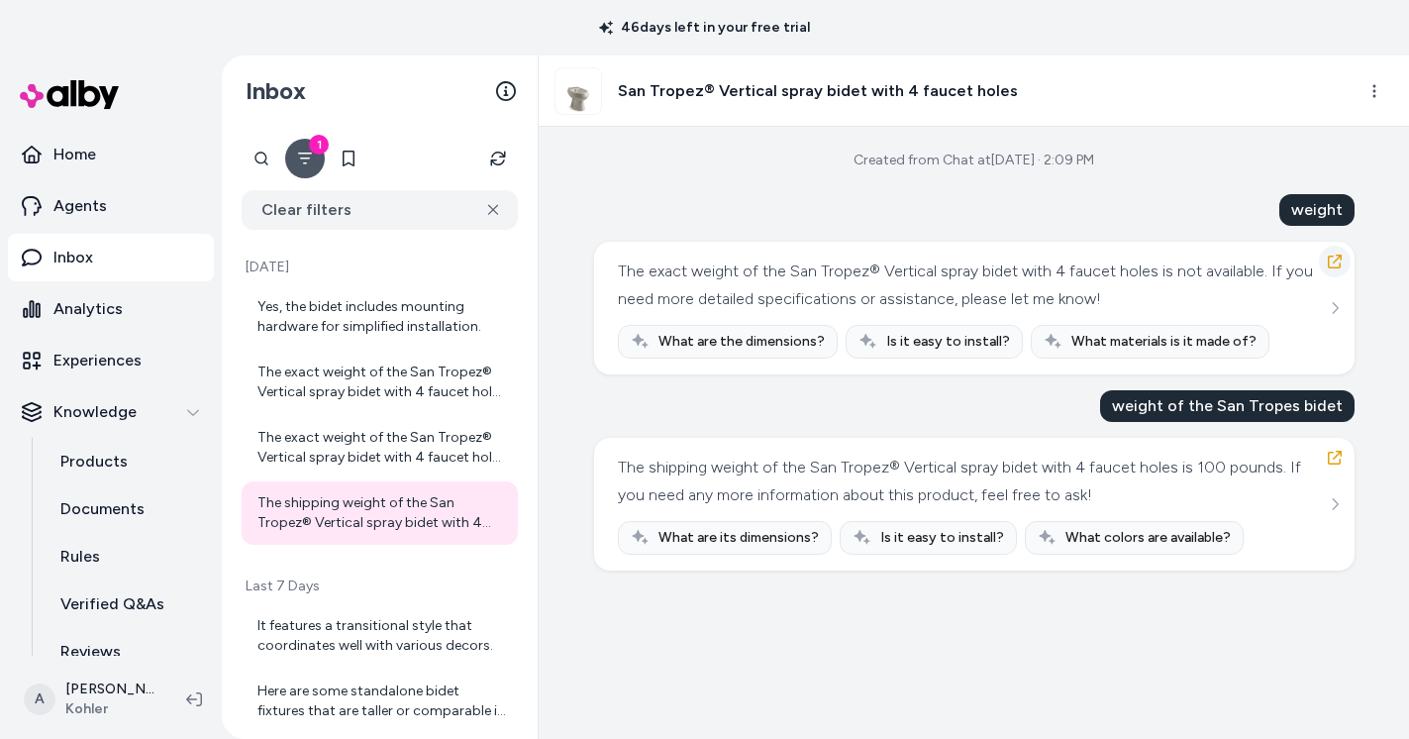
click at [1338, 252] on button "button" at bounding box center [1335, 262] width 32 height 32
click at [1338, 263] on icon "button" at bounding box center [1335, 262] width 16 height 16
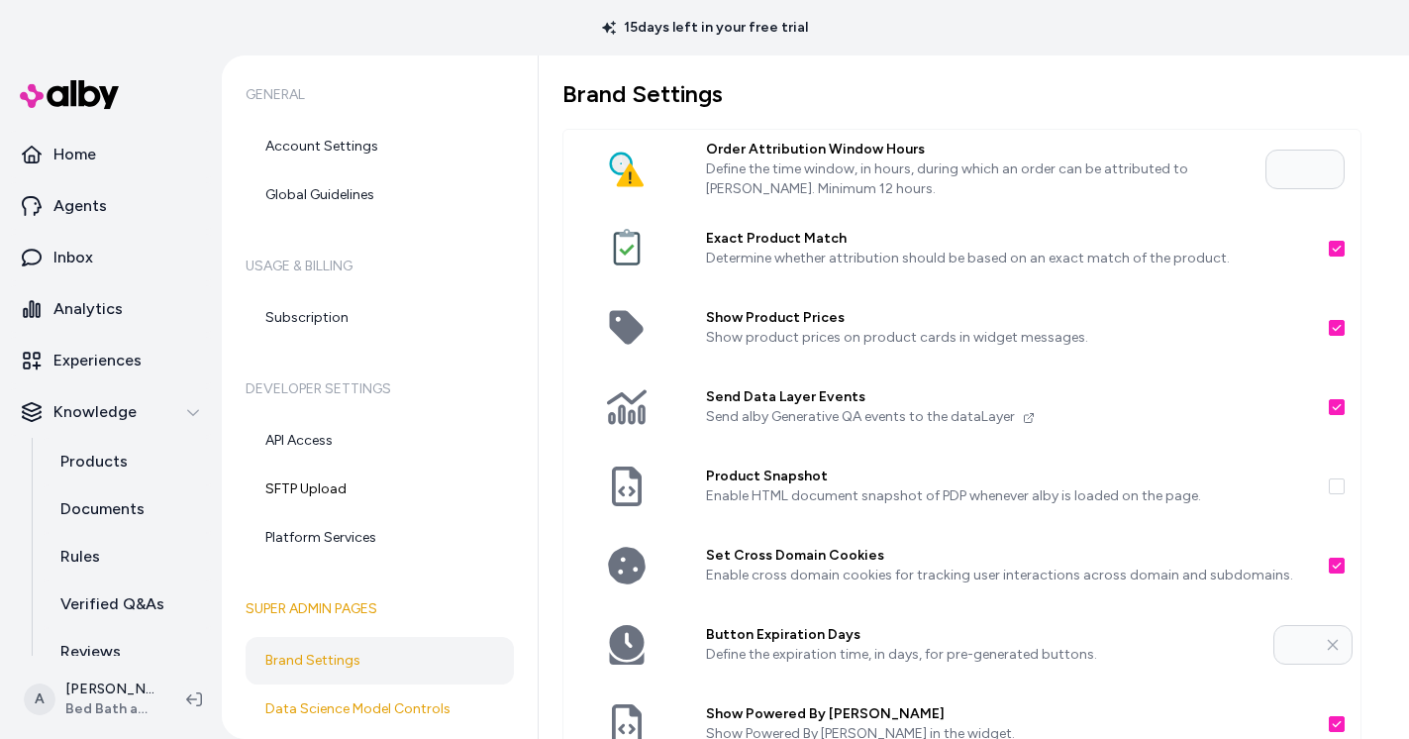
scroll to position [144, 0]
